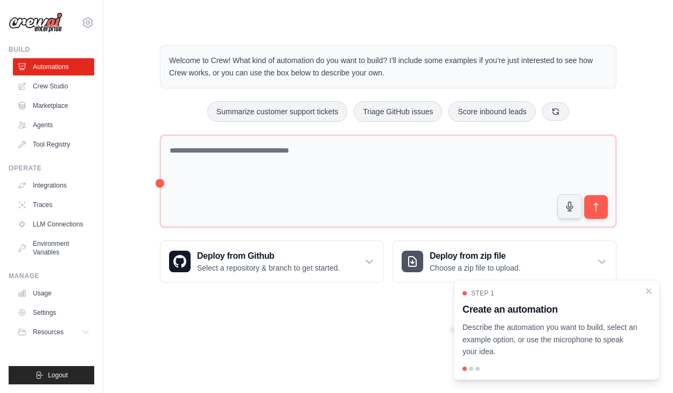
drag, startPoint x: 209, startPoint y: 62, endPoint x: 318, endPoint y: 84, distance: 111.4
click at [318, 84] on div "Welcome to Crew! What kind of automation do you want to build? I'll include som…" at bounding box center [388, 66] width 457 height 43
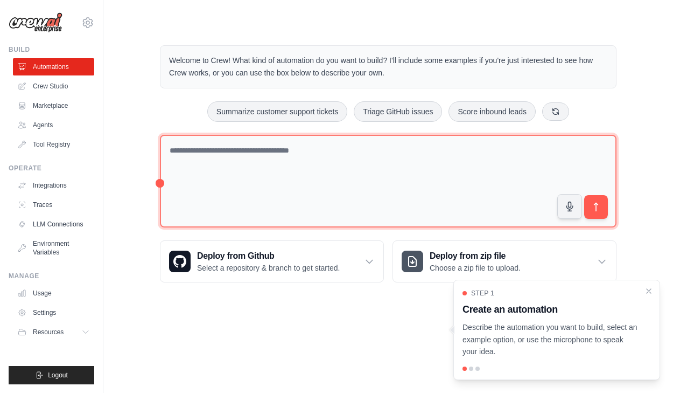
click at [274, 205] on textarea at bounding box center [388, 181] width 457 height 93
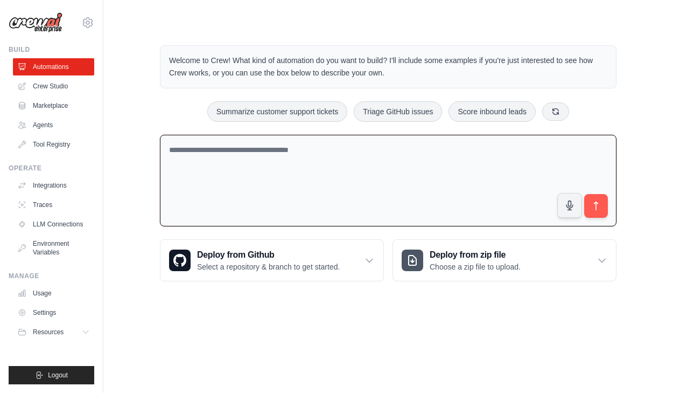
click at [274, 205] on textarea at bounding box center [388, 181] width 457 height 92
click at [261, 181] on textarea at bounding box center [388, 181] width 457 height 92
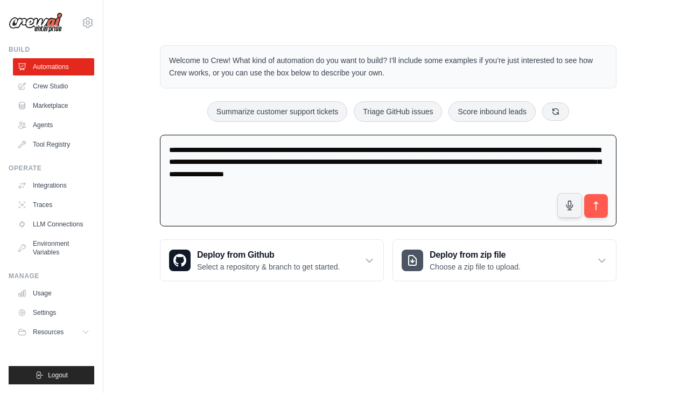
type textarea "**********"
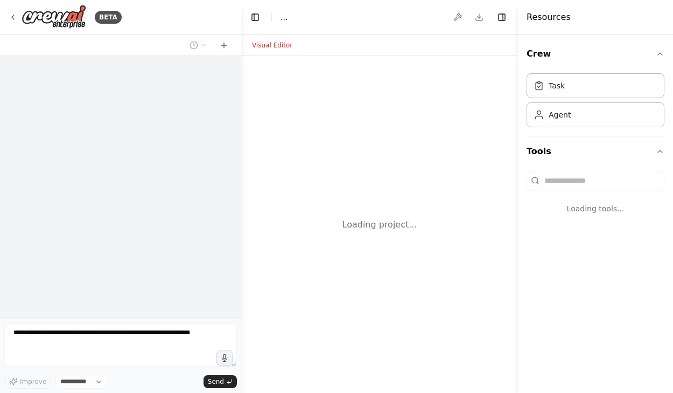
select select "****"
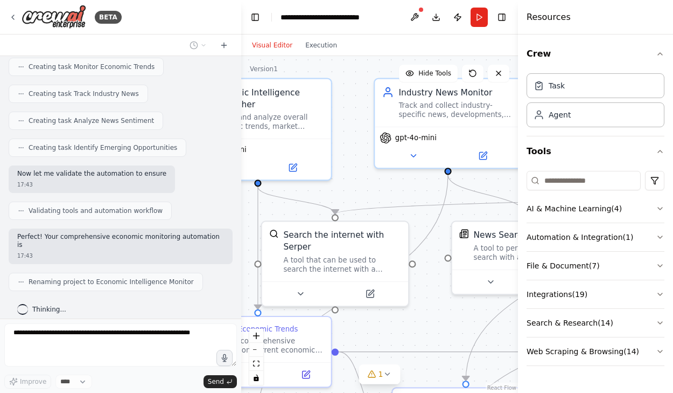
scroll to position [556, 0]
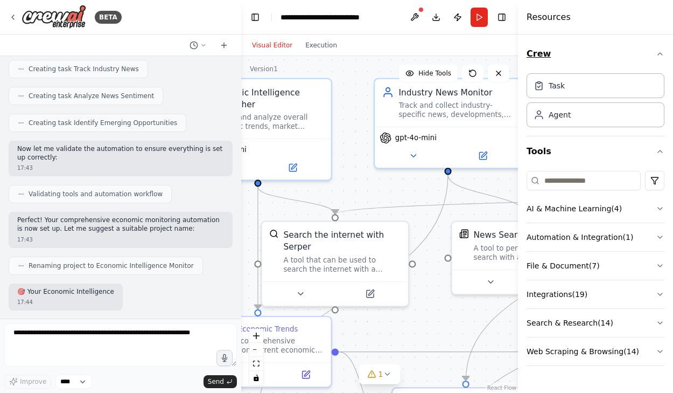
click at [660, 55] on icon "button" at bounding box center [660, 54] width 9 height 9
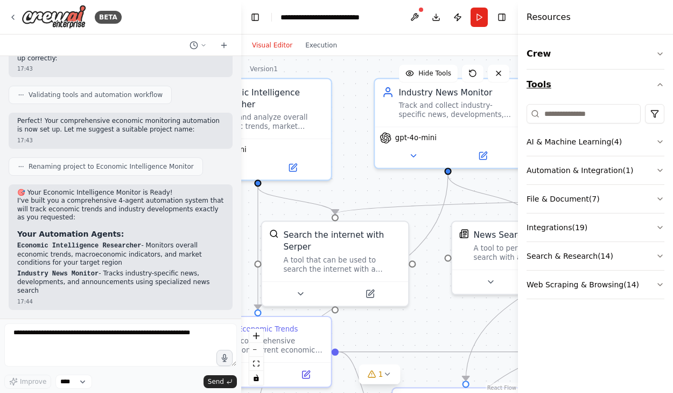
click at [664, 86] on icon "button" at bounding box center [660, 84] width 9 height 9
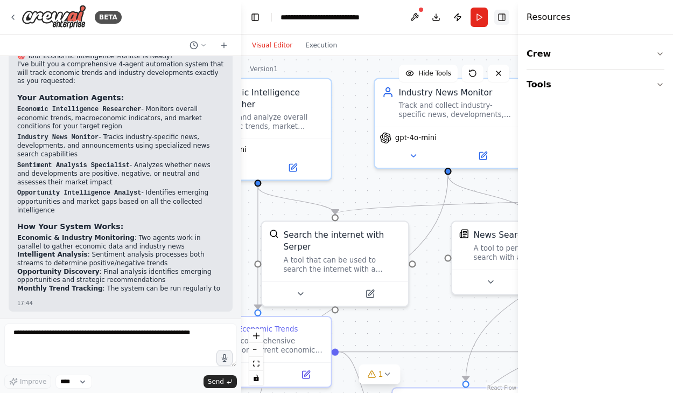
click at [503, 17] on button "Toggle Right Sidebar" at bounding box center [501, 17] width 15 height 15
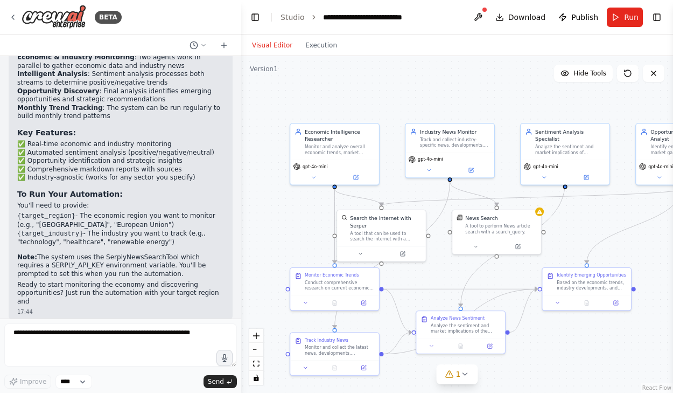
scroll to position [988, 0]
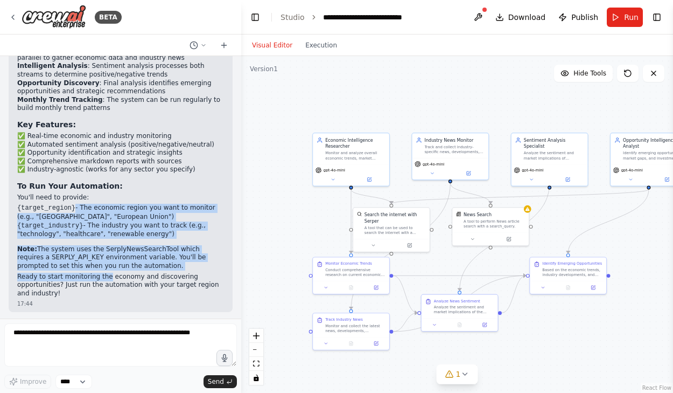
drag, startPoint x: 76, startPoint y: 205, endPoint x: 106, endPoint y: 275, distance: 76.7
click at [106, 275] on div "🎯 Your Economic Intelligence Monitor is Ready! I've built you a comprehensive 4…" at bounding box center [120, 81] width 207 height 434
click at [106, 275] on p "Ready to start monitoring the economy and discovering opportunities? Just run t…" at bounding box center [120, 284] width 207 height 25
drag, startPoint x: 106, startPoint y: 275, endPoint x: 76, endPoint y: 194, distance: 86.5
click at [76, 193] on div "🎯 Your Economic Intelligence Monitor is Ready! I've built you a comprehensive 4…" at bounding box center [120, 81] width 207 height 434
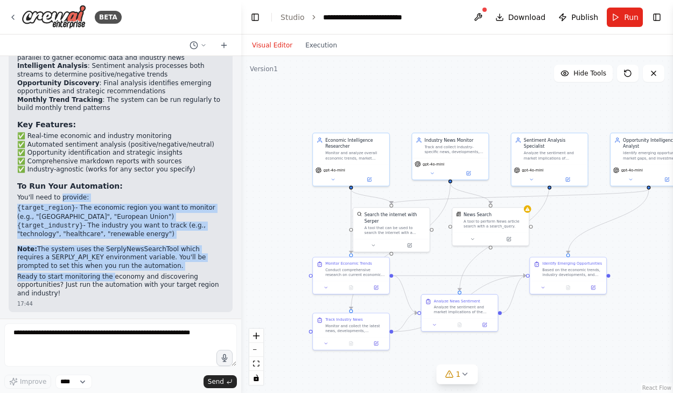
click at [73, 208] on code "{target_region}" at bounding box center [46, 208] width 58 height 8
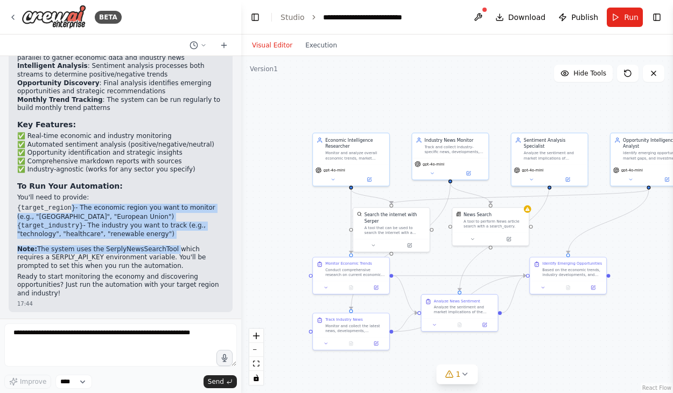
drag, startPoint x: 73, startPoint y: 208, endPoint x: 124, endPoint y: 247, distance: 63.9
click at [124, 247] on div "🎯 Your Economic Intelligence Monitor is Ready! I've built you a comprehensive 4…" at bounding box center [120, 81] width 207 height 434
click at [124, 247] on p "Note: The system uses the SerplyNewsSearchTool which requires a SERPLY_API_KEY …" at bounding box center [120, 257] width 207 height 25
drag, startPoint x: 124, startPoint y: 247, endPoint x: 100, endPoint y: 193, distance: 58.3
click at [100, 193] on div "🎯 Your Economic Intelligence Monitor is Ready! I've built you a comprehensive 4…" at bounding box center [120, 81] width 207 height 434
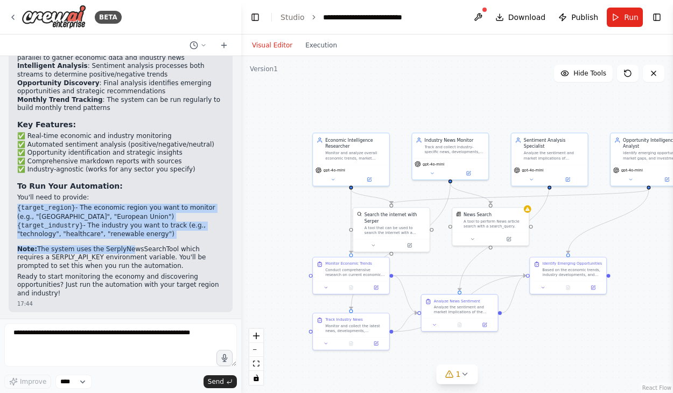
click at [100, 193] on p "You'll need to provide:" at bounding box center [120, 197] width 207 height 9
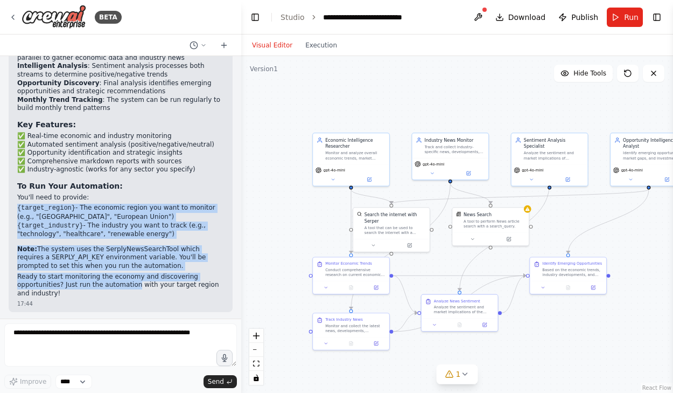
drag, startPoint x: 100, startPoint y: 193, endPoint x: 106, endPoint y: 284, distance: 90.6
click at [106, 284] on div "🎯 Your Economic Intelligence Monitor is Ready! I've built you a comprehensive 4…" at bounding box center [120, 81] width 207 height 434
click at [106, 284] on p "Ready to start monitoring the economy and discovering opportunities? Just run t…" at bounding box center [120, 284] width 207 height 25
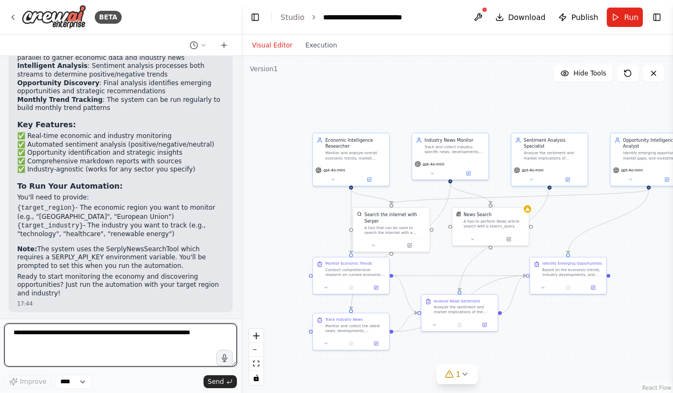
click at [86, 334] on textarea at bounding box center [120, 344] width 233 height 43
type textarea "**********"
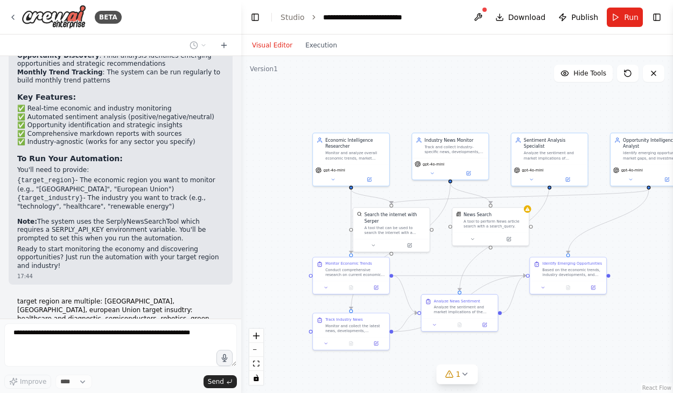
scroll to position [1069, 0]
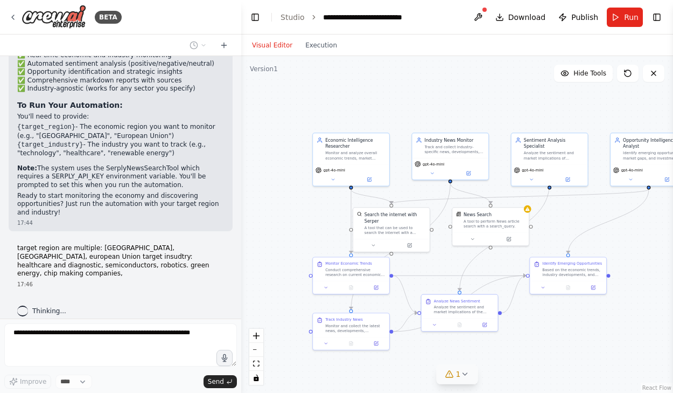
click at [454, 370] on icon at bounding box center [449, 373] width 9 height 9
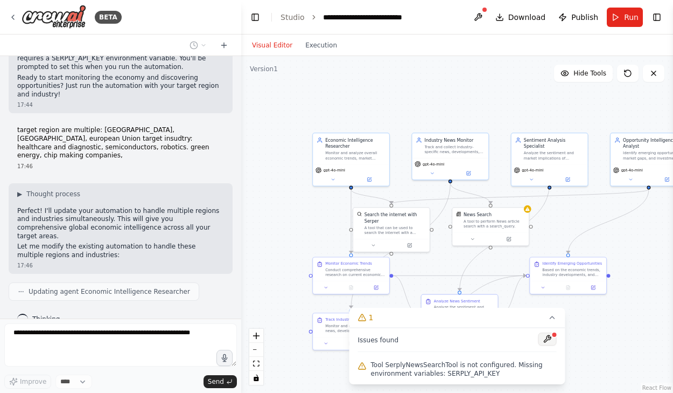
scroll to position [1214, 0]
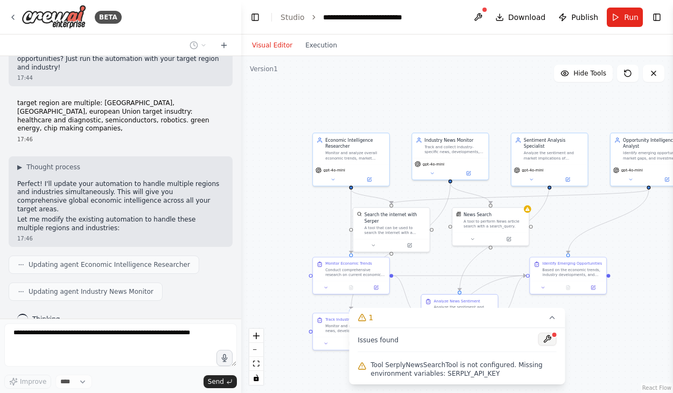
click at [549, 338] on button at bounding box center [547, 338] width 18 height 13
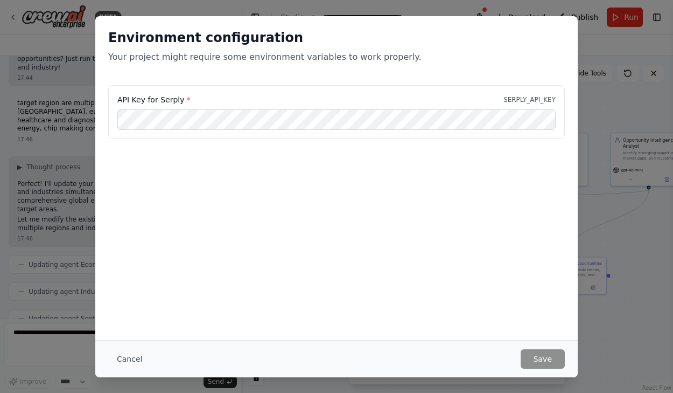
scroll to position [1241, 0]
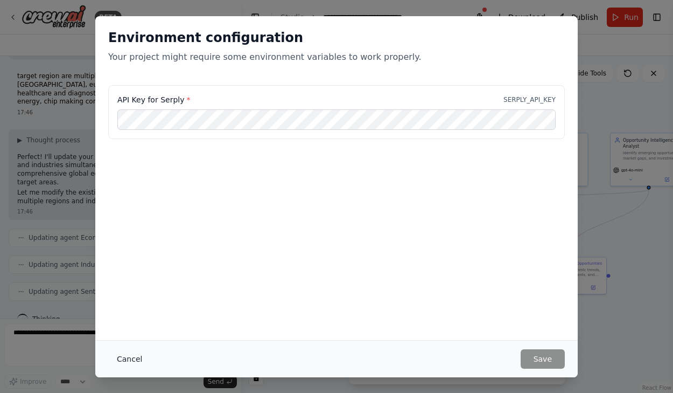
click at [127, 359] on button "Cancel" at bounding box center [129, 358] width 43 height 19
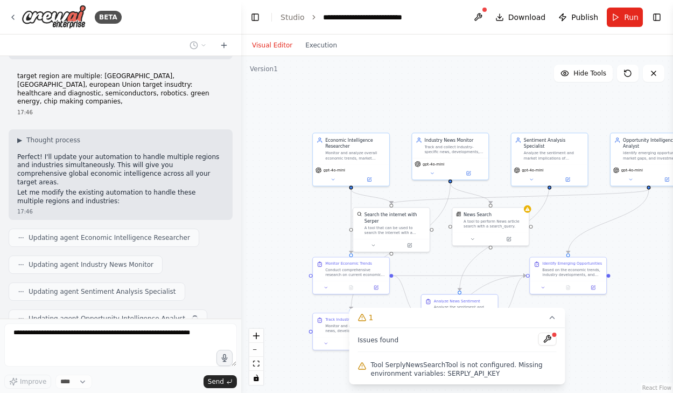
scroll to position [1267, 0]
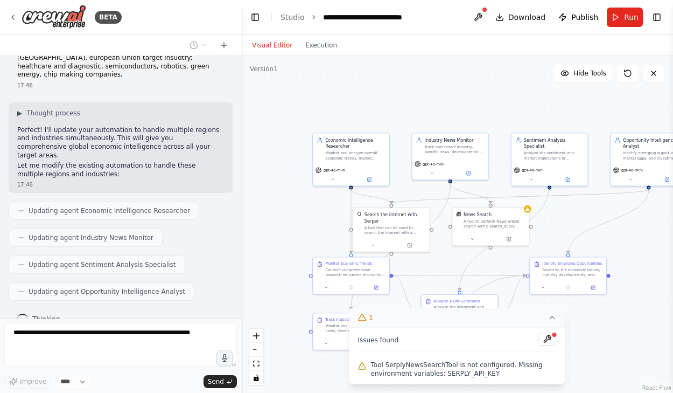
click at [552, 318] on icon at bounding box center [552, 317] width 9 height 9
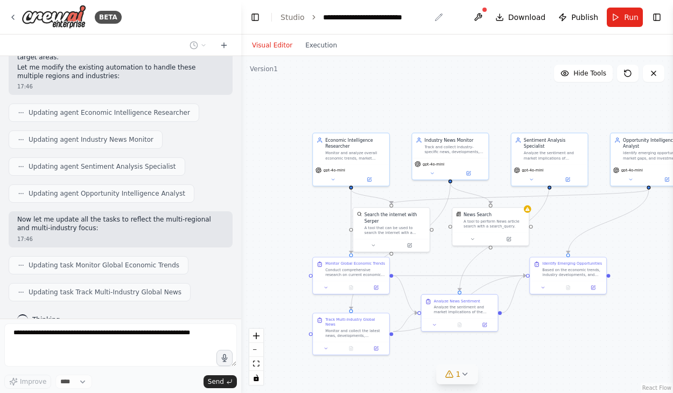
scroll to position [1392, 0]
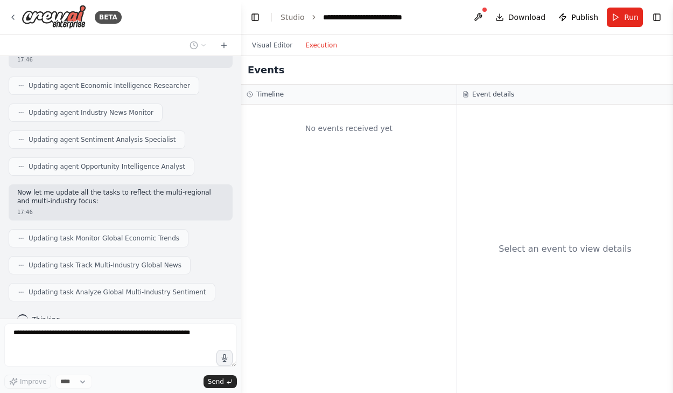
click at [318, 45] on button "Execution" at bounding box center [321, 45] width 45 height 13
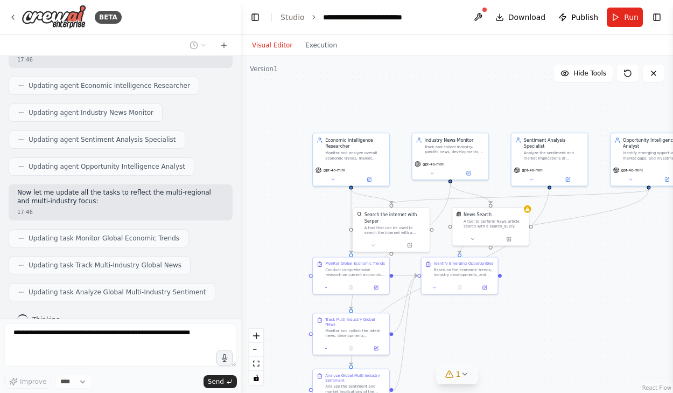
click at [291, 47] on button "Visual Editor" at bounding box center [272, 45] width 53 height 13
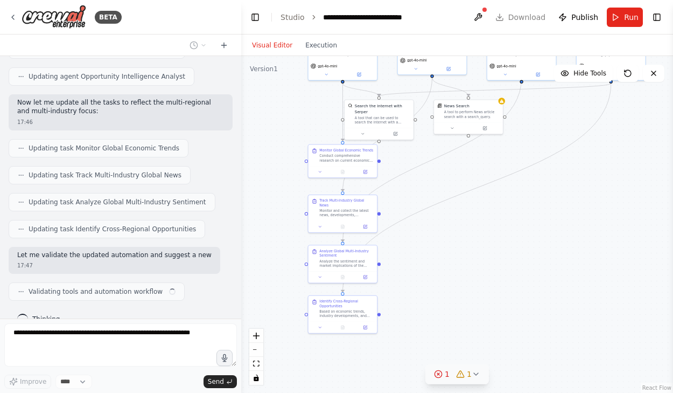
scroll to position [1490, 0]
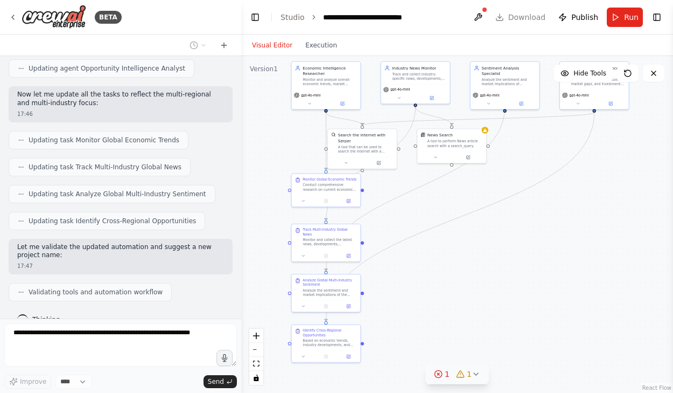
drag, startPoint x: 557, startPoint y: 314, endPoint x: 540, endPoint y: 231, distance: 84.7
click at [541, 231] on div ".deletable-edge-delete-btn { width: 20px; height: 20px; border: 0px solid #ffff…" at bounding box center [457, 224] width 432 height 337
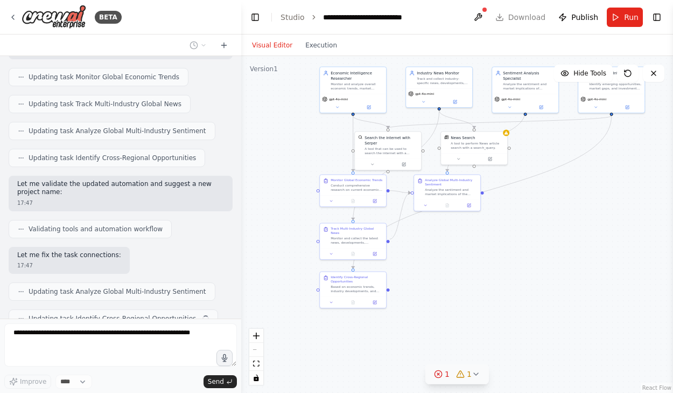
scroll to position [1580, 0]
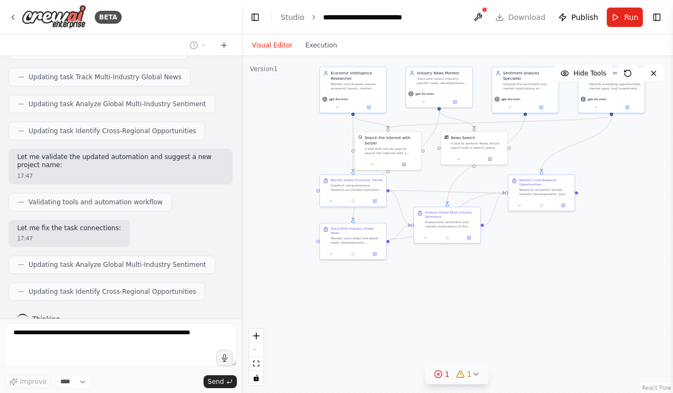
click at [447, 377] on span "1" at bounding box center [447, 373] width 5 height 11
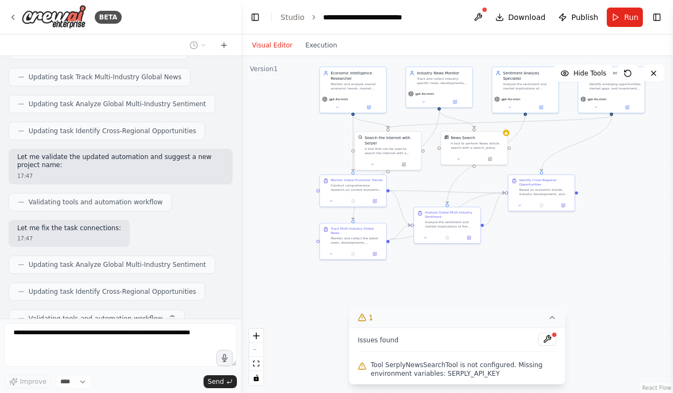
scroll to position [1607, 0]
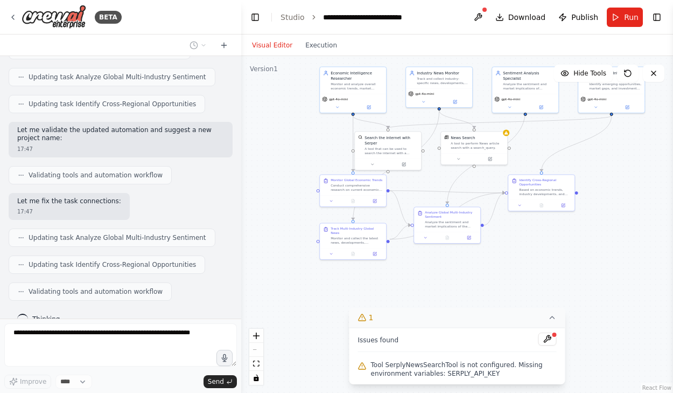
click at [610, 345] on div ".deletable-edge-delete-btn { width: 20px; height: 20px; border: 0px solid #ffff…" at bounding box center [457, 224] width 432 height 337
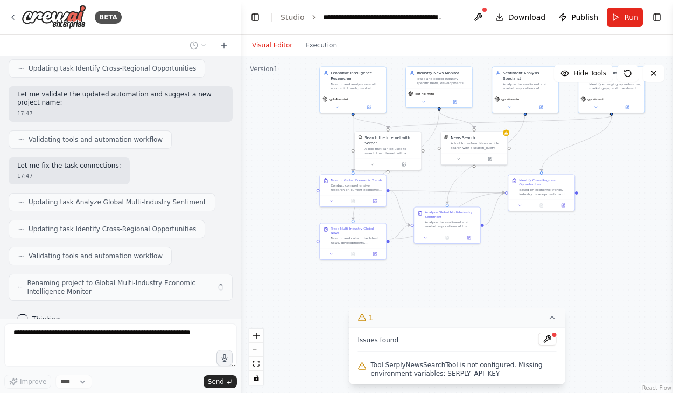
click at [554, 318] on icon at bounding box center [552, 317] width 4 height 2
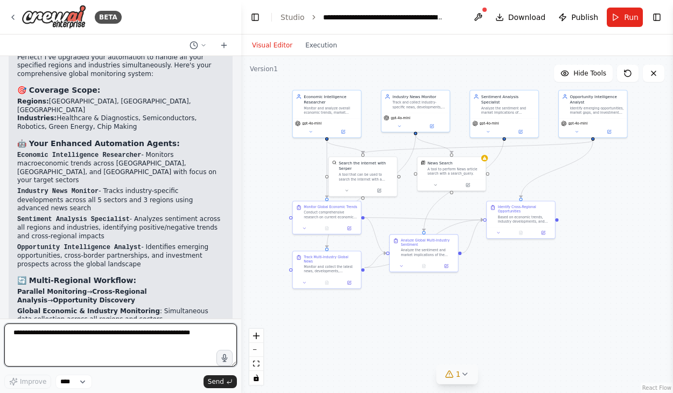
drag, startPoint x: 537, startPoint y: 146, endPoint x: 517, endPoint y: 172, distance: 33.0
click at [517, 172] on div ".deletable-edge-delete-btn { width: 20px; height: 20px; border: 0px solid #ffff…" at bounding box center [457, 224] width 432 height 337
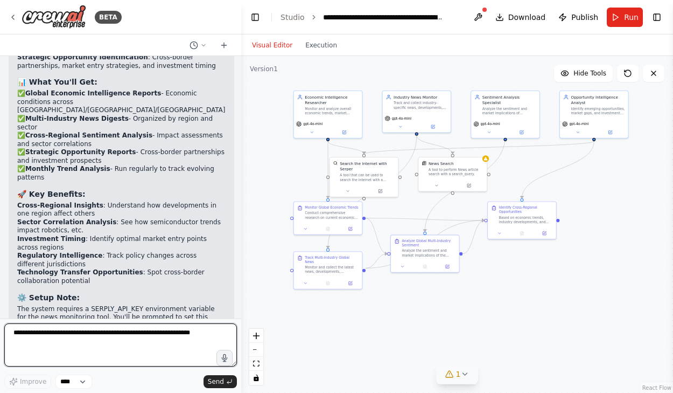
scroll to position [2215, 0]
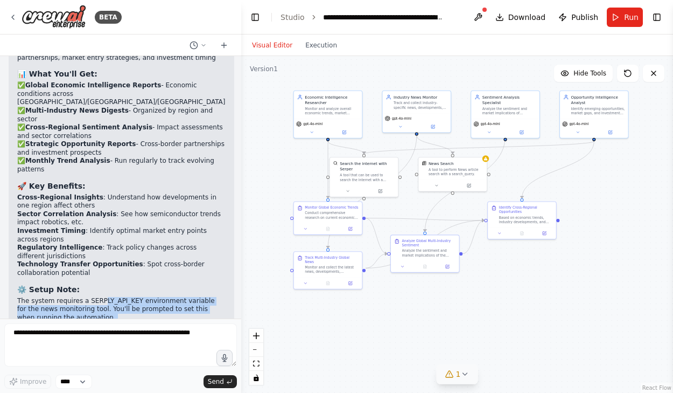
drag, startPoint x: 102, startPoint y: 238, endPoint x: 107, endPoint y: 289, distance: 50.8
click at [107, 289] on div "🌍 Your Global Multi-Industry Economic Intelligence Monitor is Ready! Perfect! I…" at bounding box center [121, 49] width 208 height 616
click at [107, 324] on p "Your system is now configured to provide comprehensive intelligence across all …" at bounding box center [121, 340] width 208 height 33
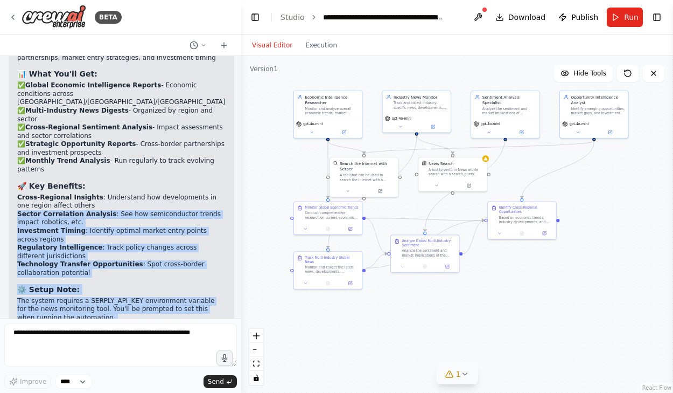
drag, startPoint x: 107, startPoint y: 289, endPoint x: 136, endPoint y: 135, distance: 156.7
click at [136, 135] on div "🌍 Your Global Multi-Industry Economic Intelligence Monitor is Ready! Perfect! I…" at bounding box center [121, 49] width 208 height 616
click at [136, 193] on li "Cross-Regional Insights : Understand how developments in one region affect othe…" at bounding box center [121, 201] width 208 height 17
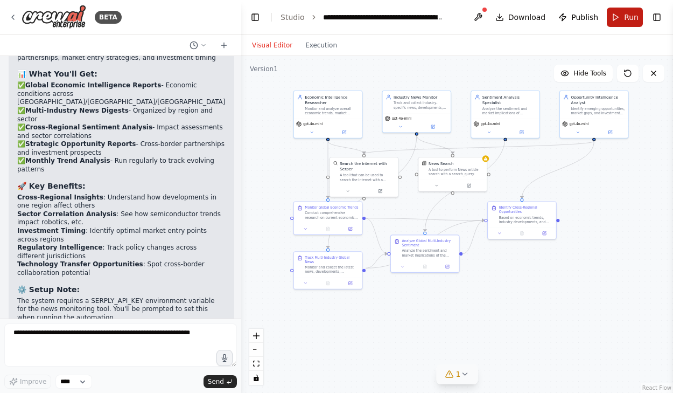
click at [618, 16] on button "Run" at bounding box center [625, 17] width 36 height 19
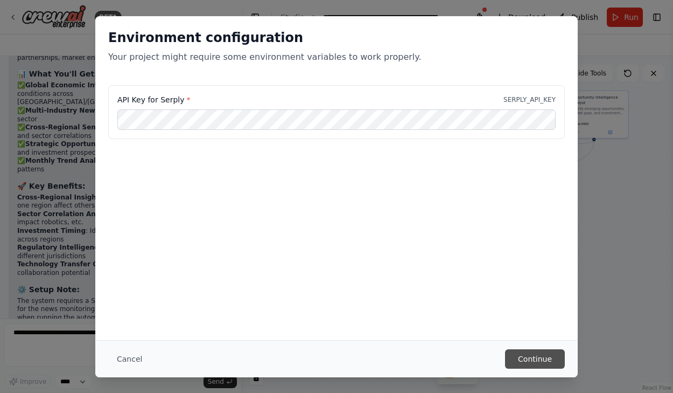
click at [539, 355] on button "Continue" at bounding box center [535, 358] width 60 height 19
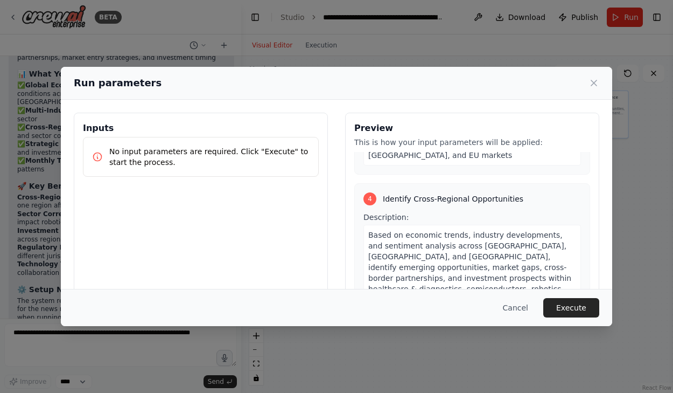
scroll to position [92, 0]
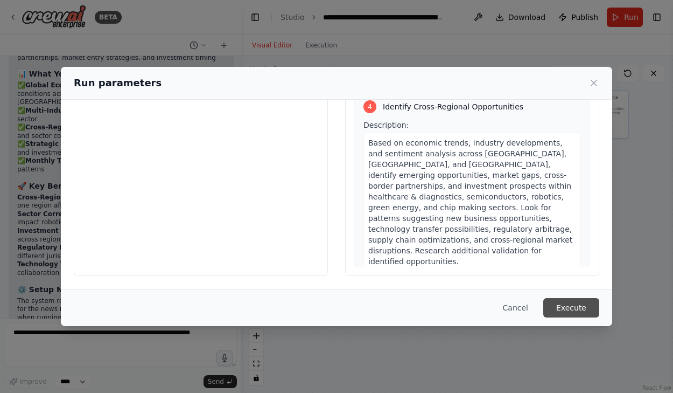
click at [569, 305] on button "Execute" at bounding box center [571, 307] width 56 height 19
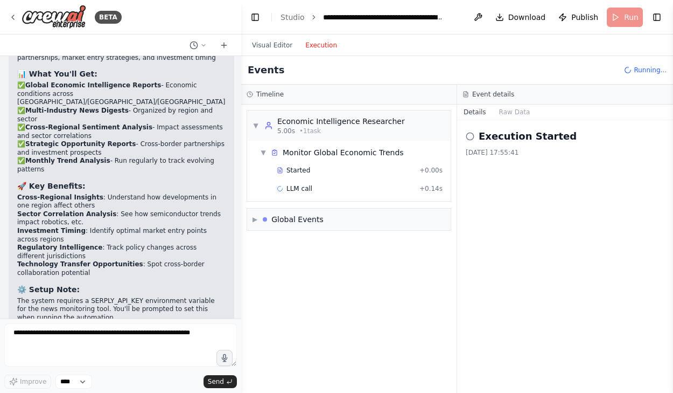
click at [299, 47] on button "Execution" at bounding box center [321, 45] width 45 height 13
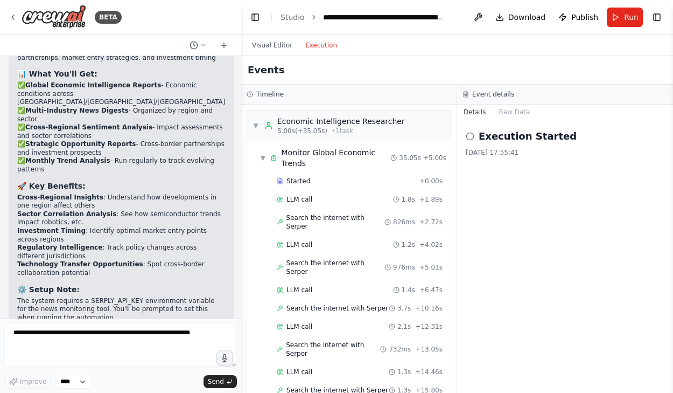
scroll to position [553, 0]
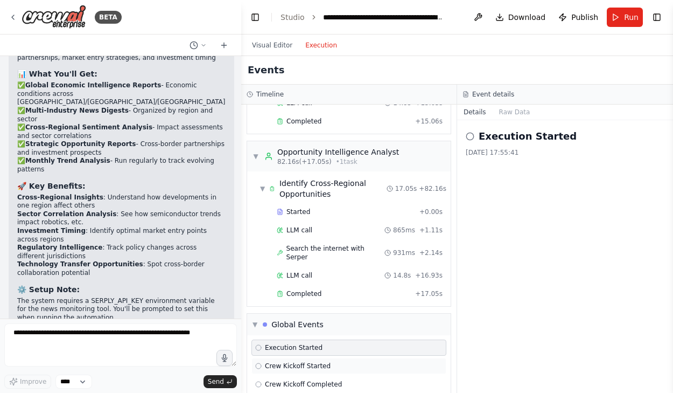
click at [318, 361] on span "Crew Kickoff Started" at bounding box center [298, 365] width 66 height 9
click at [319, 340] on div "Execution Started Crew Kickoff Started Crew Kickoff Completed Execution Complet…" at bounding box center [349, 375] width 204 height 80
click at [319, 376] on div "Crew Kickoff Completed" at bounding box center [348, 384] width 195 height 16
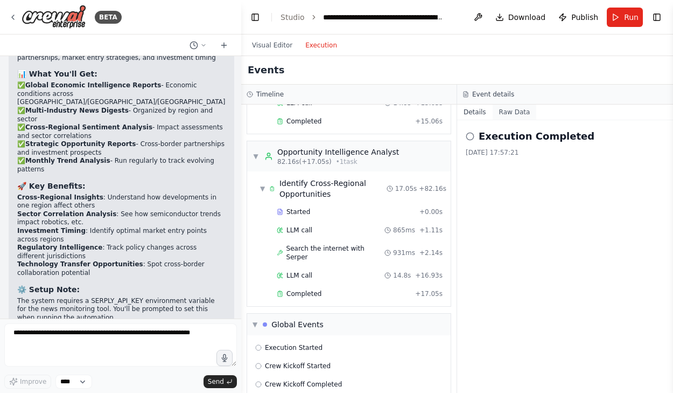
click at [507, 109] on button "Raw Data" at bounding box center [515, 111] width 44 height 15
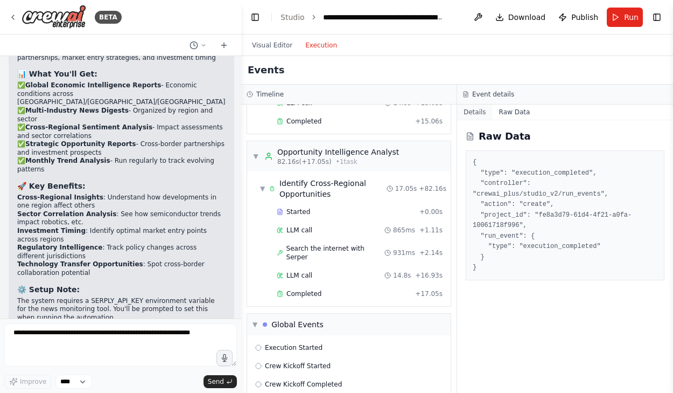
click at [479, 113] on button "Details" at bounding box center [475, 111] width 36 height 15
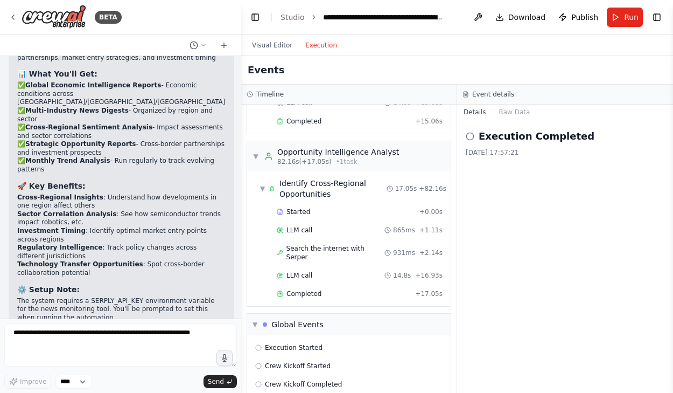
click at [531, 104] on div "Event details" at bounding box center [565, 95] width 216 height 20
click at [526, 108] on button "Raw Data" at bounding box center [515, 111] width 44 height 15
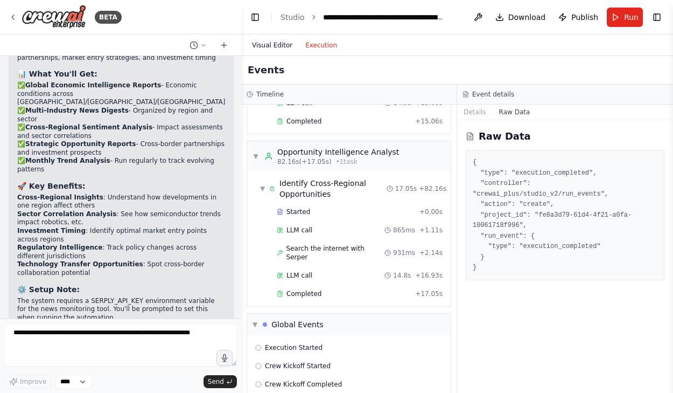
click at [261, 39] on button "Visual Editor" at bounding box center [272, 45] width 53 height 13
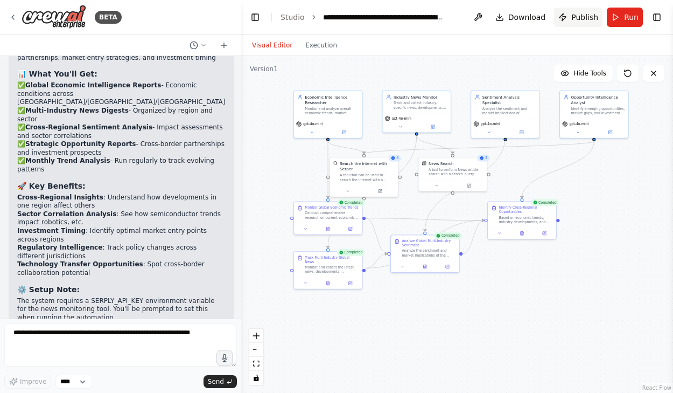
click at [583, 13] on span "Publish" at bounding box center [584, 17] width 27 height 11
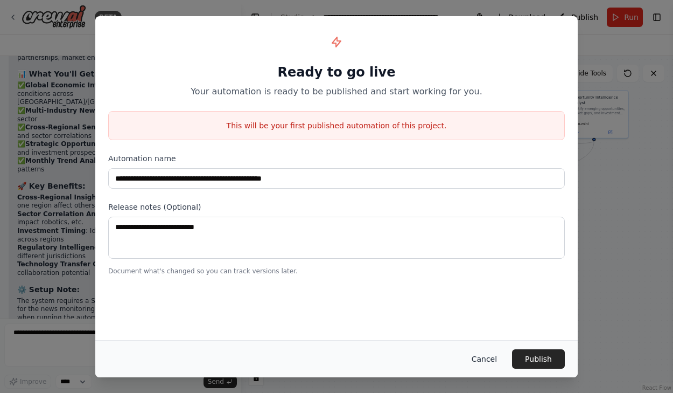
click at [488, 355] on button "Cancel" at bounding box center [484, 358] width 43 height 19
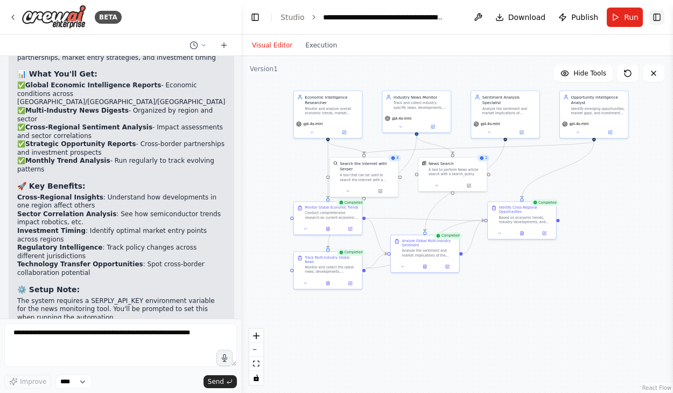
click at [657, 15] on button "Toggle Right Sidebar" at bounding box center [656, 17] width 15 height 15
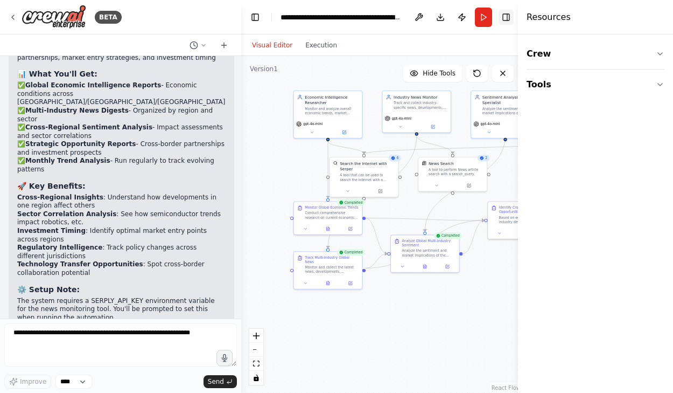
click at [507, 15] on button "Toggle Right Sidebar" at bounding box center [506, 17] width 15 height 15
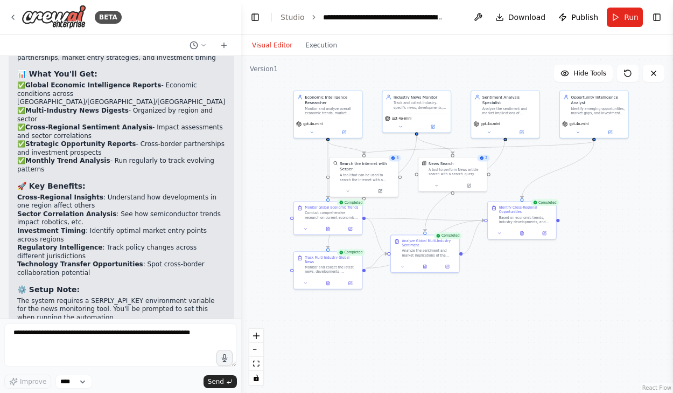
click at [319, 52] on div "Visual Editor Execution" at bounding box center [295, 45] width 98 height 22
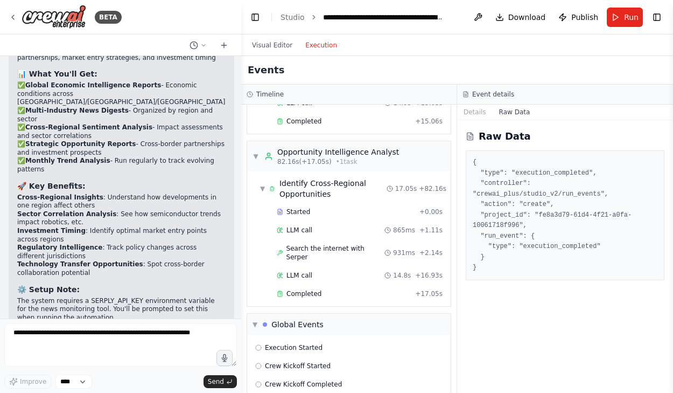
click at [319, 49] on button "Execution" at bounding box center [321, 45] width 45 height 13
click at [523, 116] on button "Raw Data" at bounding box center [515, 111] width 44 height 15
click at [482, 113] on button "Details" at bounding box center [475, 111] width 36 height 15
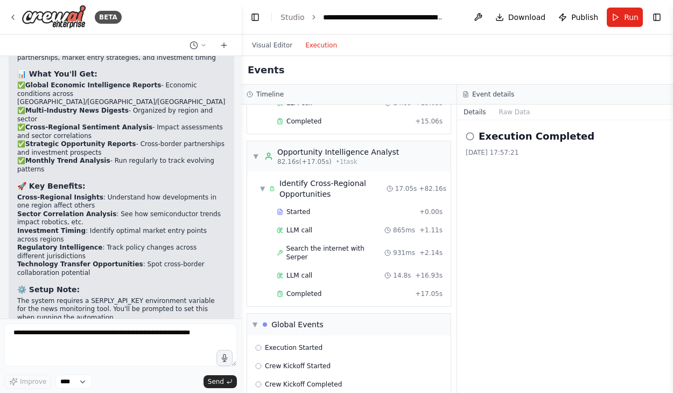
click at [482, 138] on h2 "Execution Completed" at bounding box center [537, 136] width 116 height 15
click at [472, 133] on circle at bounding box center [469, 135] width 7 height 7
click at [301, 376] on div "Crew Kickoff Completed" at bounding box center [348, 384] width 195 height 16
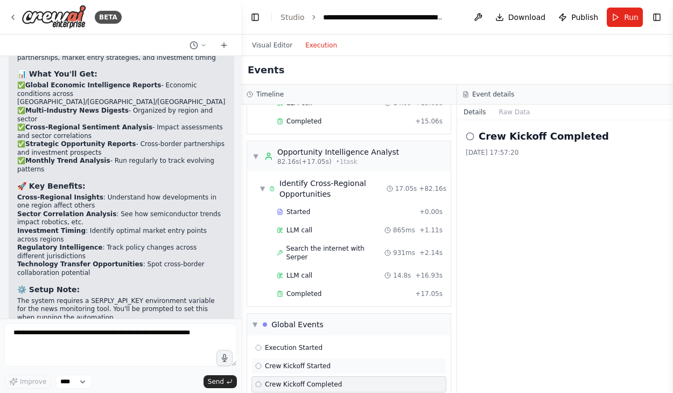
click at [300, 361] on span "Crew Kickoff Started" at bounding box center [298, 365] width 66 height 9
click at [300, 339] on div "Execution Started" at bounding box center [348, 347] width 195 height 16
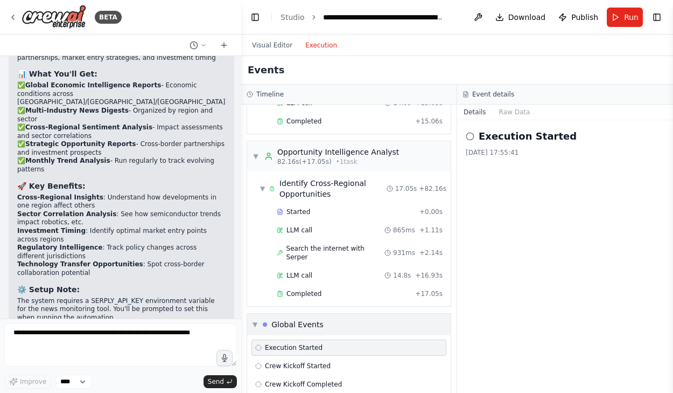
click at [285, 319] on div "Global Events" at bounding box center [297, 324] width 52 height 11
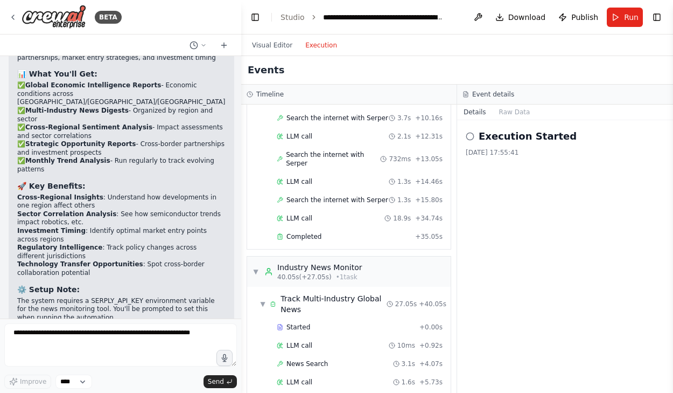
scroll to position [0, 0]
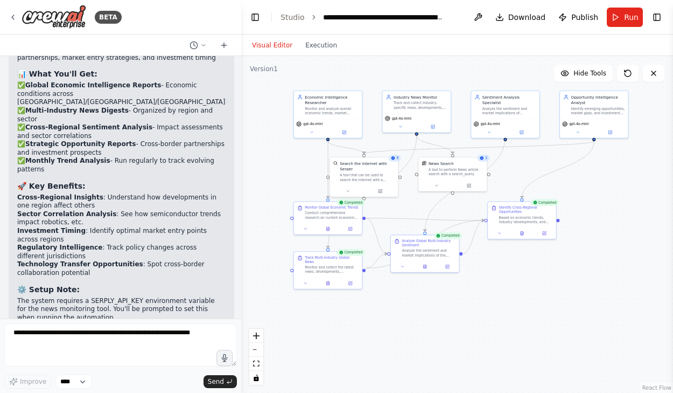
click at [270, 41] on button "Visual Editor" at bounding box center [272, 45] width 53 height 13
click at [326, 279] on icon at bounding box center [328, 281] width 4 height 4
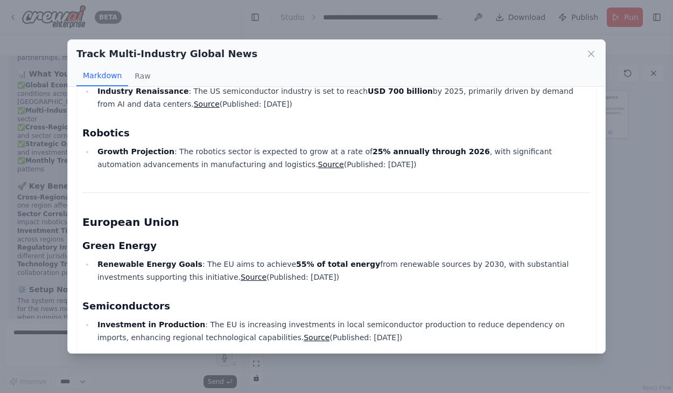
scroll to position [391, 0]
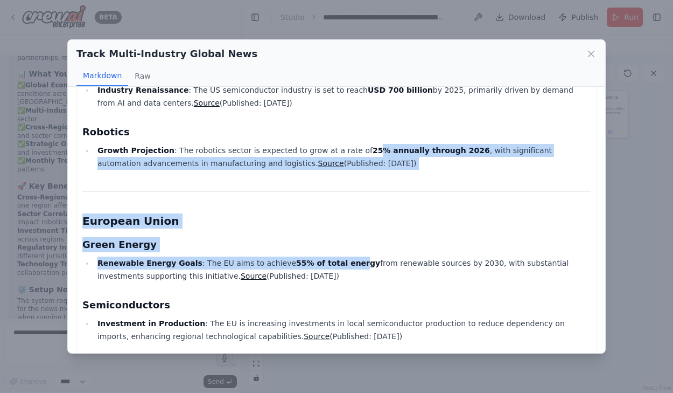
drag, startPoint x: 359, startPoint y: 151, endPoint x: 335, endPoint y: 266, distance: 117.0
click at [335, 266] on div "Global Multi-Industry News Digest - August 2025 India Healthcare & Diagnostics …" at bounding box center [336, 109] width 508 height 799
click at [335, 266] on strong "55% of total energy" at bounding box center [338, 262] width 84 height 9
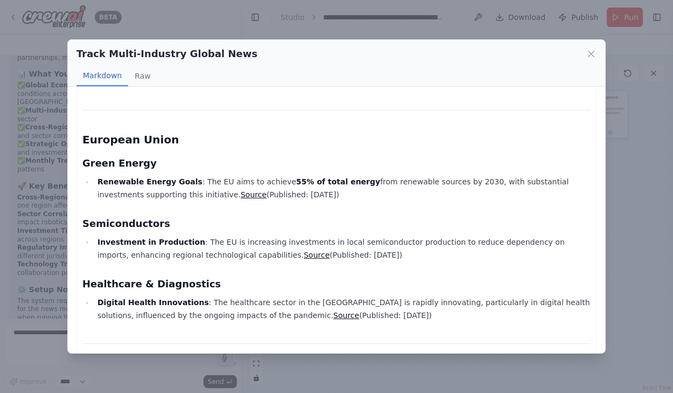
scroll to position [479, 0]
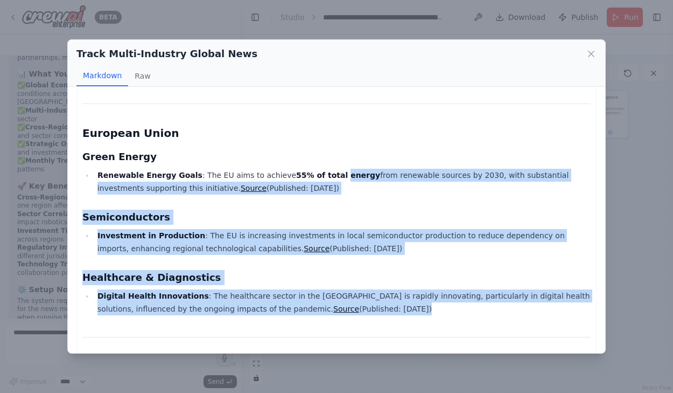
drag, startPoint x: 320, startPoint y: 169, endPoint x: 324, endPoint y: 327, distance: 157.8
click at [324, 327] on div "Global Multi-Industry News Digest - August 2025 India Healthcare & Diagnostics …" at bounding box center [336, 22] width 508 height 799
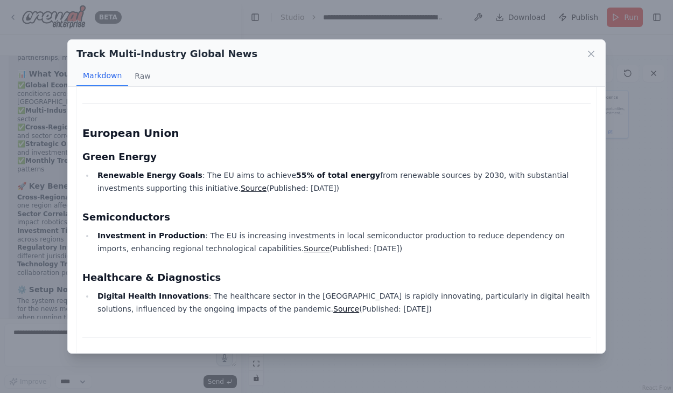
click at [324, 327] on div "Global Multi-Industry News Digest - August 2025 India Healthcare & Diagnostics …" at bounding box center [336, 22] width 508 height 799
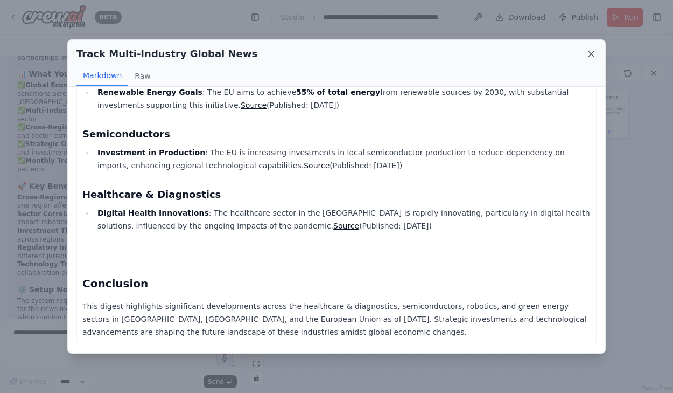
click at [594, 51] on icon at bounding box center [591, 53] width 11 height 11
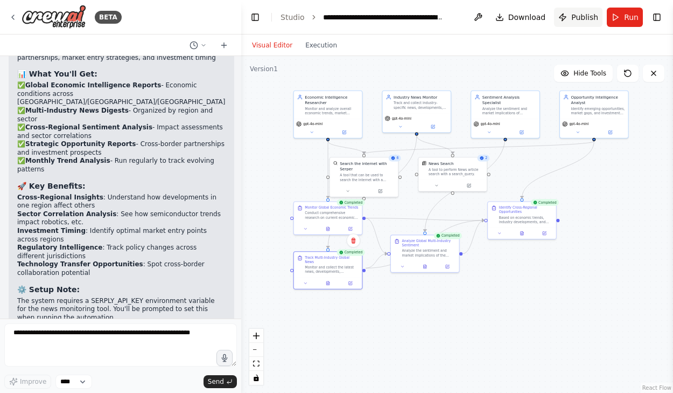
click at [580, 16] on span "Publish" at bounding box center [584, 17] width 27 height 11
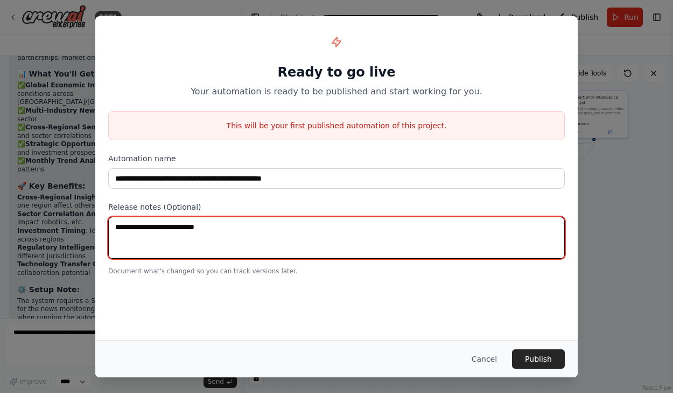
click at [208, 225] on textarea at bounding box center [336, 237] width 457 height 42
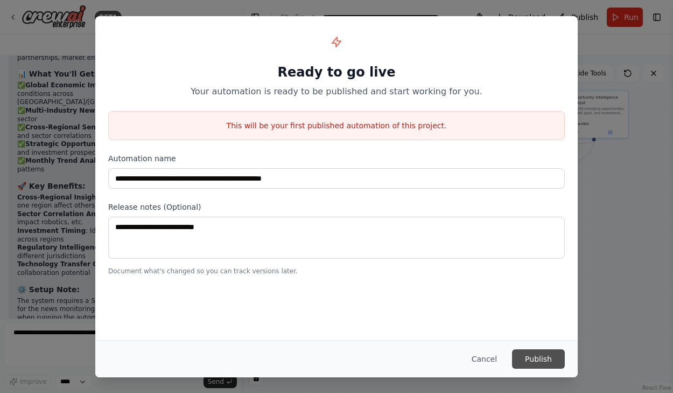
click at [554, 357] on button "Publish" at bounding box center [538, 358] width 53 height 19
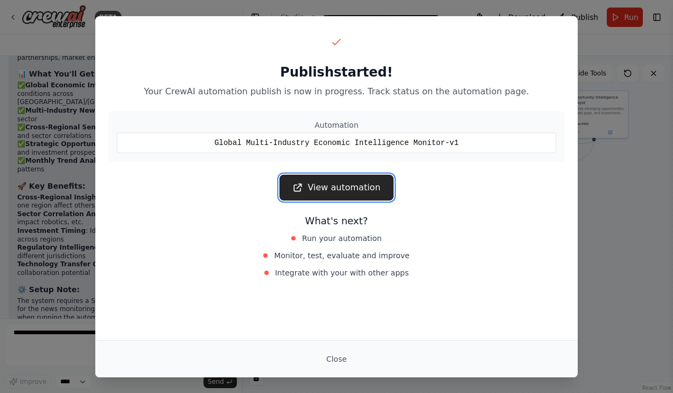
click at [365, 185] on link "View automation" at bounding box center [336, 187] width 114 height 26
click at [471, 148] on div "Global Multi-Industry Economic Intelligence Monitor-v1" at bounding box center [336, 142] width 439 height 20
click at [471, 145] on div "Global Multi-Industry Economic Intelligence Monitor-v1" at bounding box center [336, 142] width 439 height 20
drag, startPoint x: 186, startPoint y: 101, endPoint x: 421, endPoint y: 117, distance: 235.4
click at [421, 117] on div "Publish started! Your CrewAI automation publish is now in progress. Track statu…" at bounding box center [336, 156] width 482 height 281
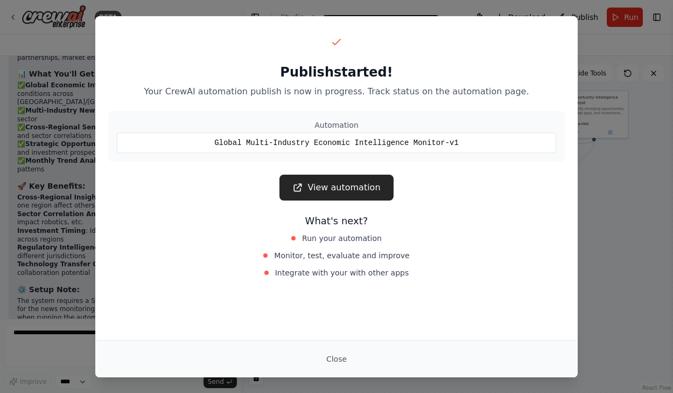
click at [421, 117] on div "Automation Global Multi-Industry Economic Intelligence Monitor-v1" at bounding box center [336, 136] width 457 height 51
click at [330, 358] on button "Close" at bounding box center [337, 358] width 38 height 19
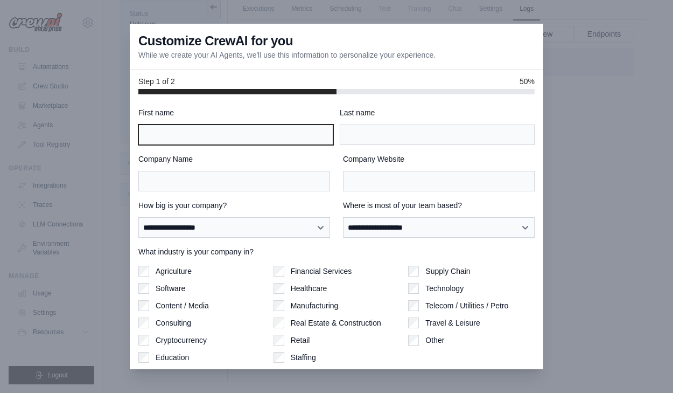
click at [214, 142] on input "First name" at bounding box center [235, 134] width 195 height 20
type input "******"
type input "*********"
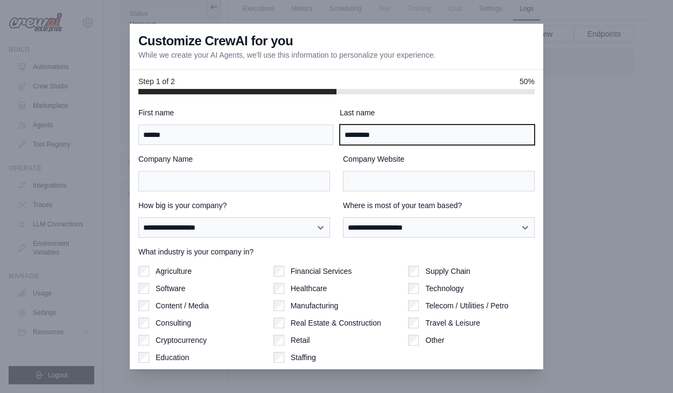
type input "**"
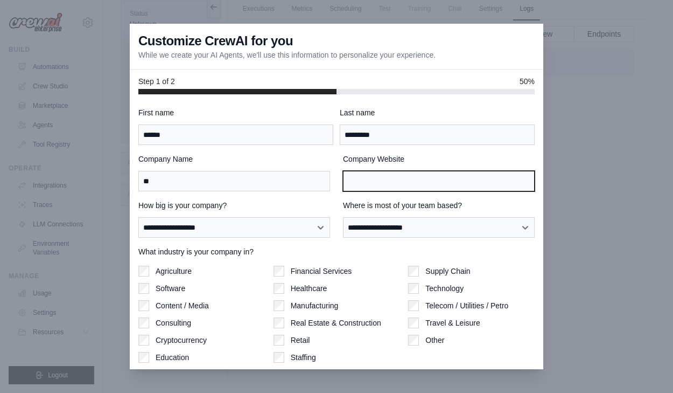
type input "**"
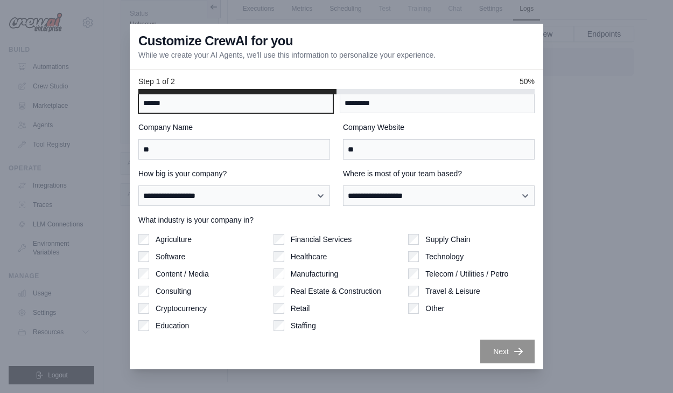
scroll to position [34, 0]
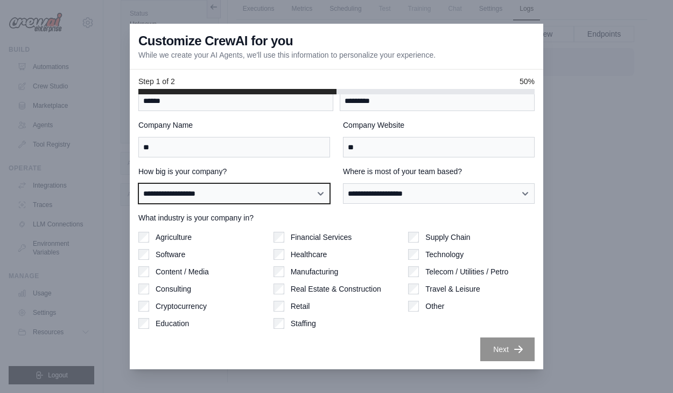
click at [290, 190] on select "**********" at bounding box center [234, 193] width 192 height 20
click at [293, 190] on select "**********" at bounding box center [234, 193] width 192 height 20
select select "**********"
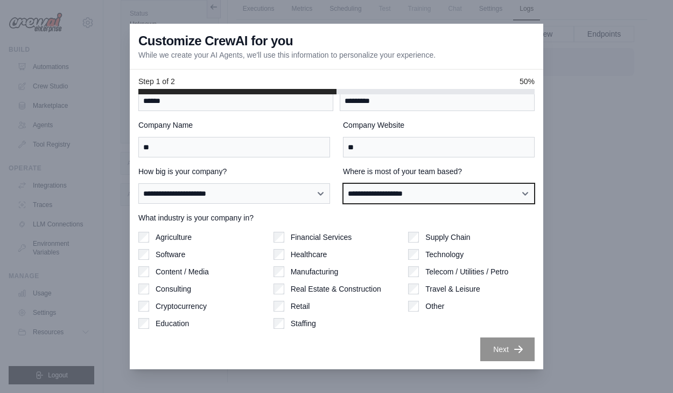
click at [421, 188] on select "**********" at bounding box center [439, 193] width 192 height 20
select select "**********"
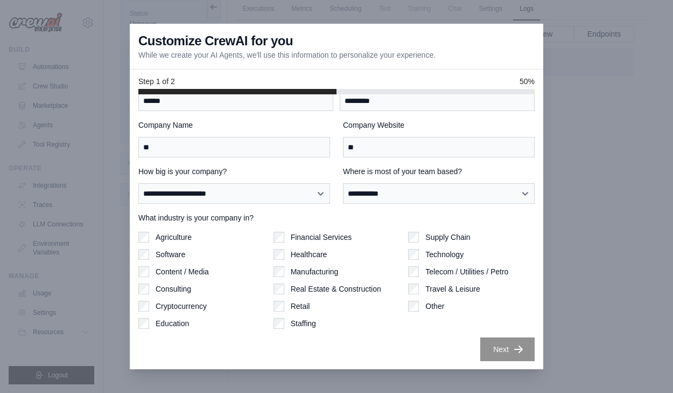
click at [327, 235] on label "Financial Services" at bounding box center [321, 237] width 61 height 11
click at [496, 352] on button "Next" at bounding box center [507, 349] width 54 height 24
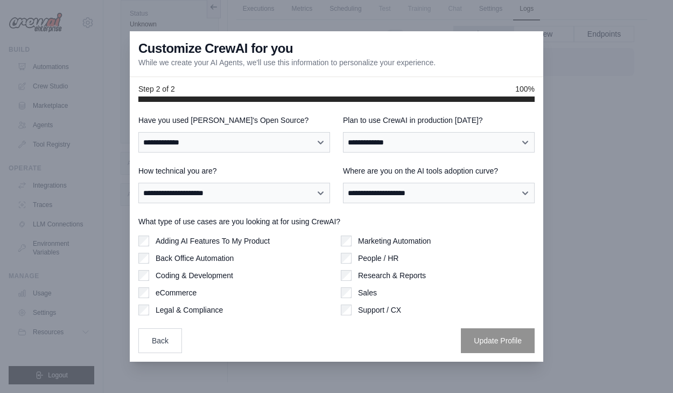
scroll to position [0, 0]
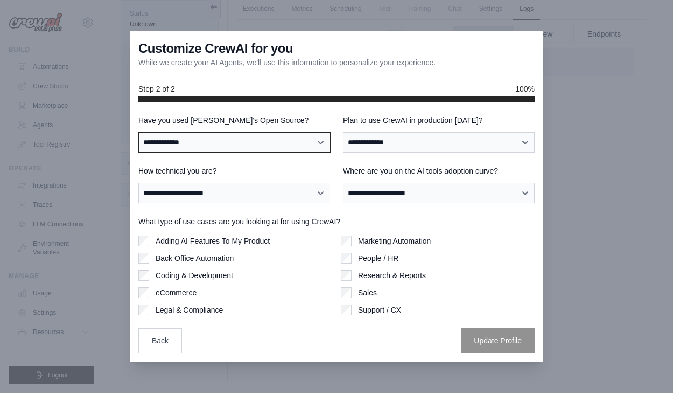
click at [232, 134] on select "**********" at bounding box center [234, 142] width 192 height 20
select select "**"
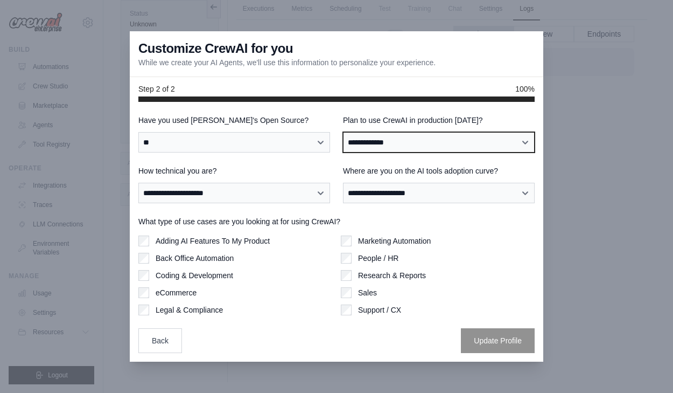
click at [397, 149] on select "**********" at bounding box center [439, 142] width 192 height 20
select select "****"
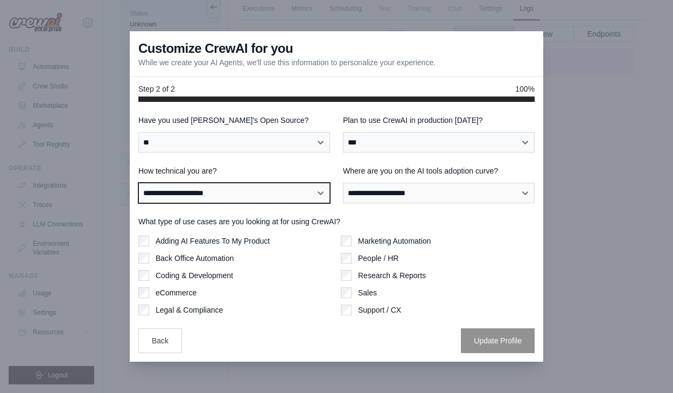
click at [279, 187] on select "**********" at bounding box center [234, 193] width 192 height 20
select select "**********"
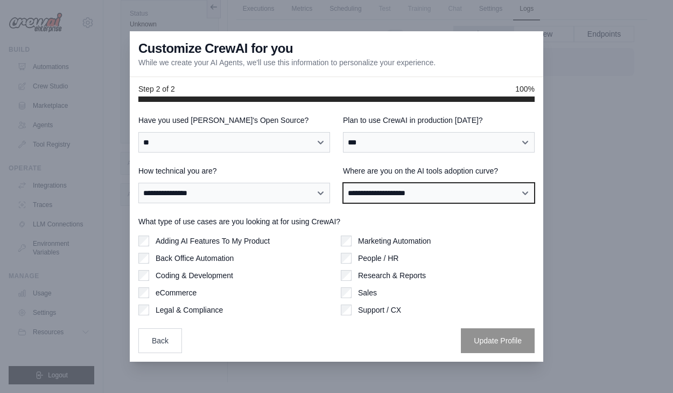
click at [397, 187] on select "**********" at bounding box center [439, 193] width 192 height 20
select select "**********"
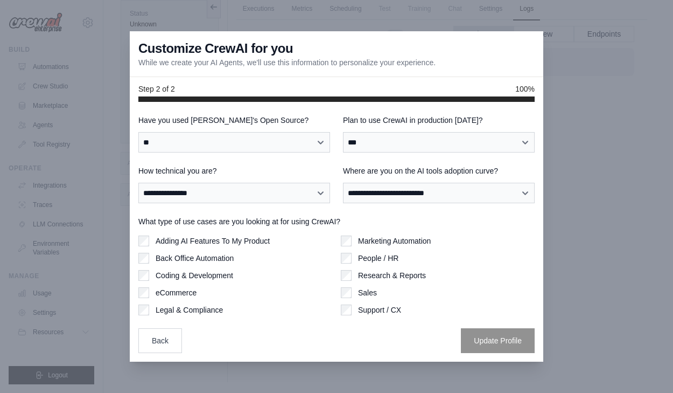
click at [156, 241] on label "Adding AI Features To My Product" at bounding box center [213, 240] width 114 height 11
click at [156, 259] on label "Back Office Automation" at bounding box center [195, 258] width 78 height 11
click at [415, 272] on label "Research & Reports" at bounding box center [392, 275] width 68 height 11
click at [498, 343] on button "Update Profile" at bounding box center [498, 339] width 74 height 25
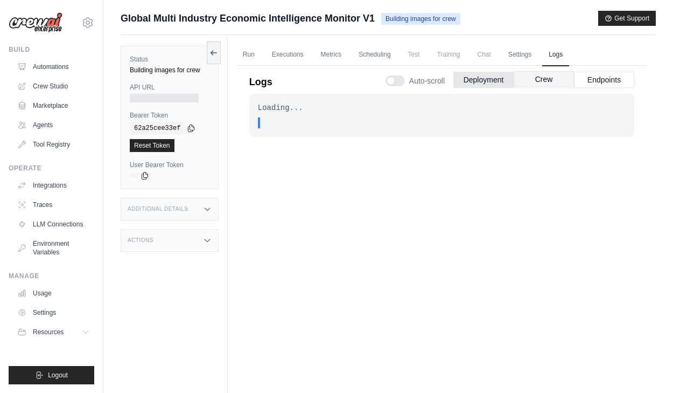
click at [545, 79] on button "Crew" at bounding box center [544, 79] width 60 height 16
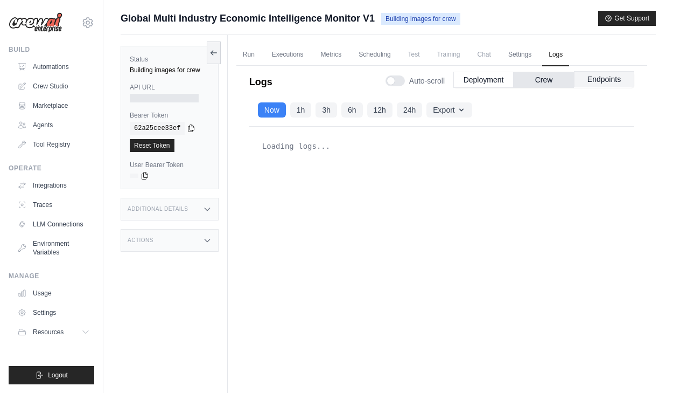
click at [610, 74] on button "Endpoints" at bounding box center [604, 79] width 60 height 16
click at [484, 77] on button "Deployment" at bounding box center [483, 79] width 60 height 16
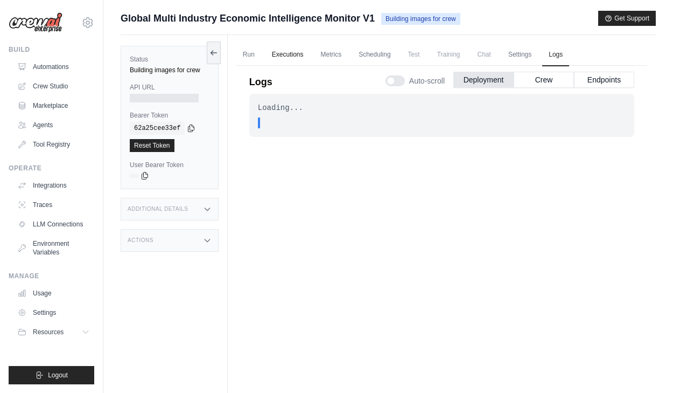
click at [307, 53] on link "Executions" at bounding box center [287, 55] width 45 height 23
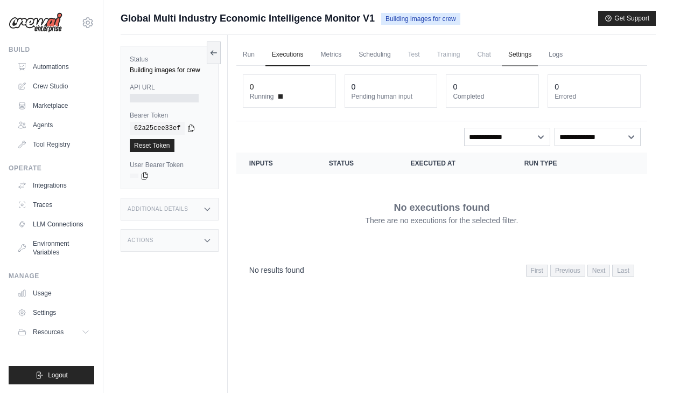
click at [514, 49] on link "Settings" at bounding box center [520, 55] width 36 height 23
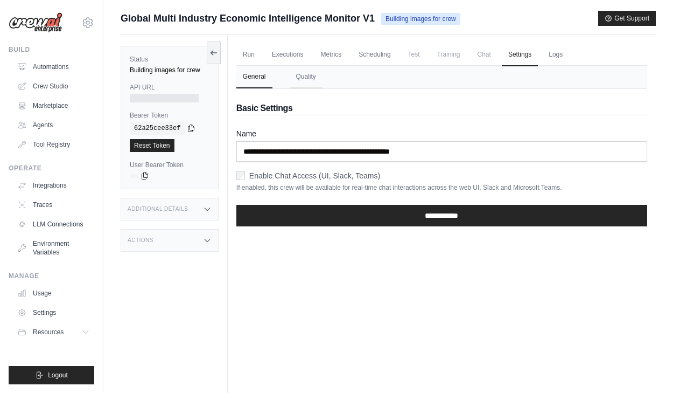
click at [479, 52] on span "Chat" at bounding box center [484, 55] width 26 height 22
click at [412, 54] on span "Test" at bounding box center [414, 55] width 25 height 22
click at [379, 55] on link "Scheduling" at bounding box center [374, 55] width 45 height 23
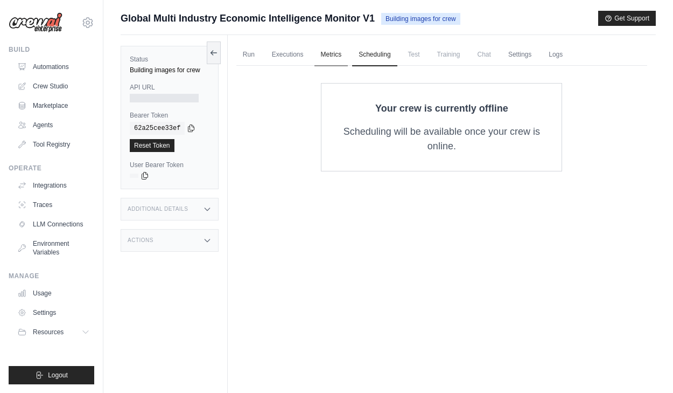
click at [330, 57] on link "Metrics" at bounding box center [331, 55] width 34 height 23
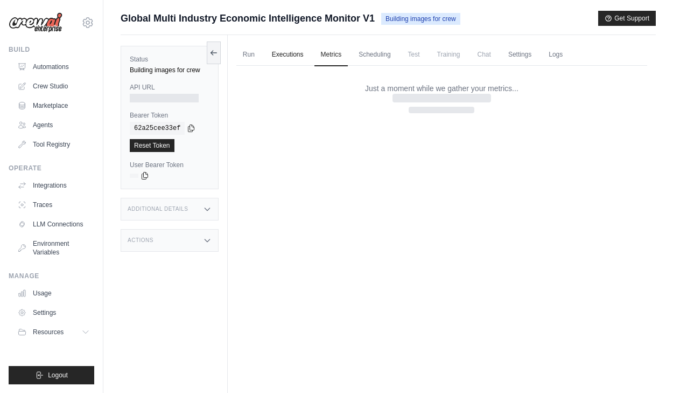
click at [292, 57] on link "Executions" at bounding box center [287, 55] width 45 height 23
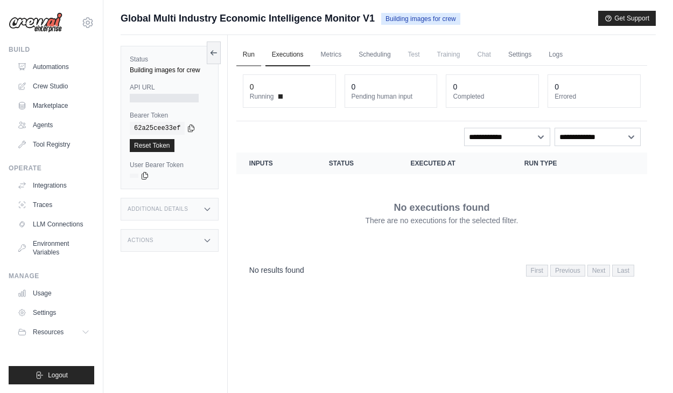
click at [252, 57] on link "Run" at bounding box center [248, 55] width 25 height 23
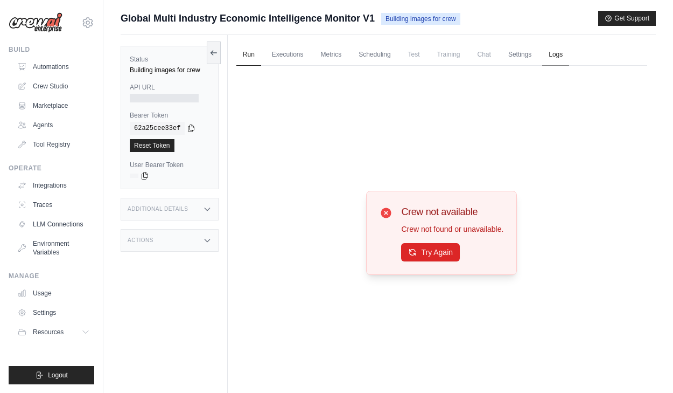
click at [559, 62] on link "Logs" at bounding box center [555, 55] width 27 height 23
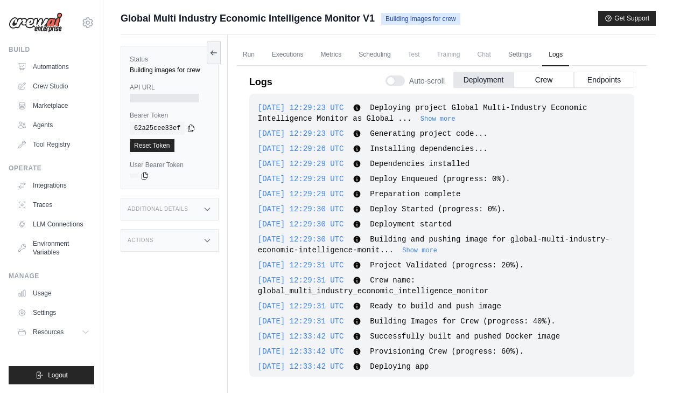
scroll to position [8, 0]
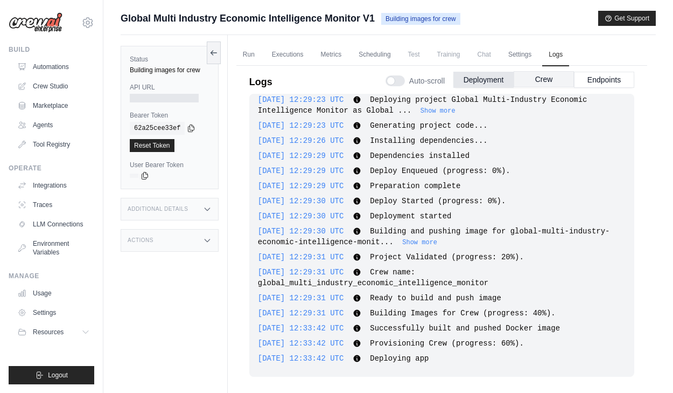
click at [546, 81] on button "Crew" at bounding box center [544, 79] width 60 height 16
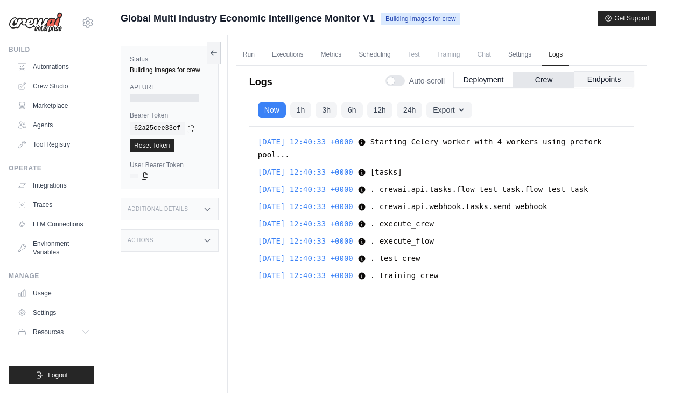
click at [626, 81] on button "Endpoints" at bounding box center [604, 79] width 60 height 16
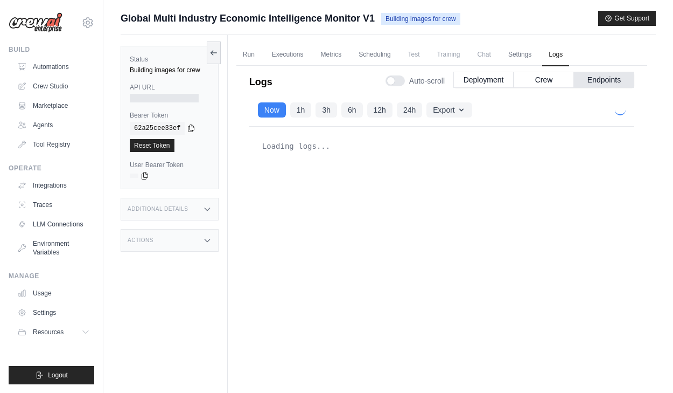
scroll to position [1435, 0]
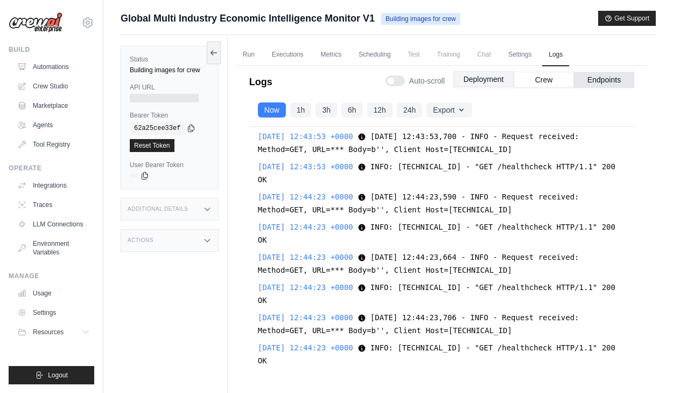
click at [495, 83] on button "Deployment" at bounding box center [483, 79] width 60 height 16
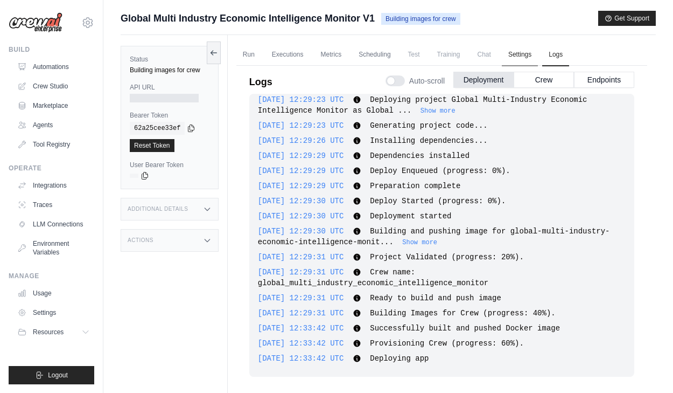
click at [524, 47] on link "Settings" at bounding box center [520, 55] width 36 height 23
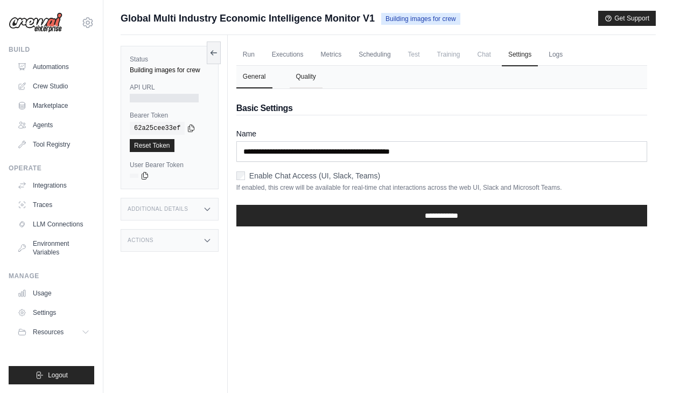
click at [297, 75] on button "Quality" at bounding box center [306, 77] width 33 height 23
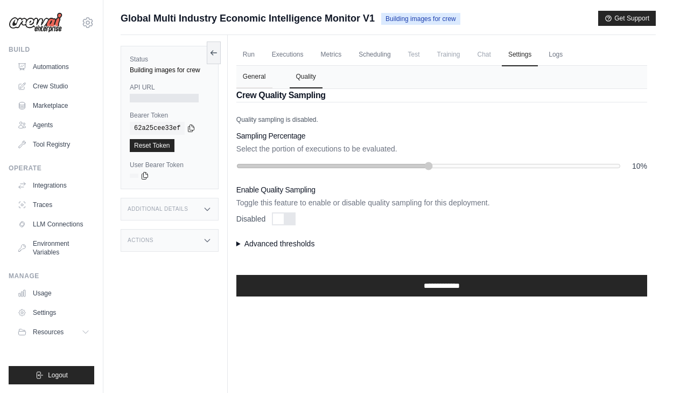
click at [260, 81] on button "General" at bounding box center [254, 77] width 36 height 23
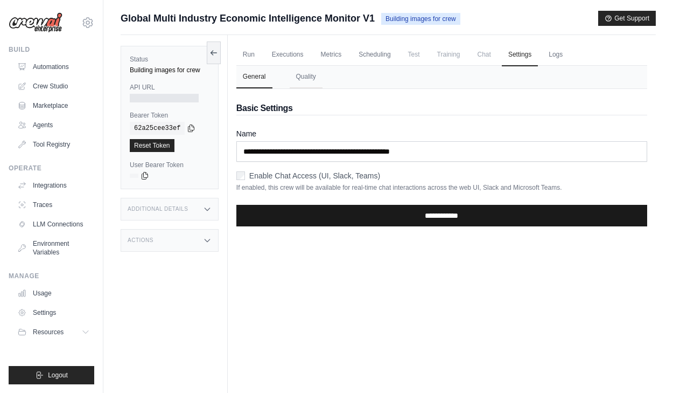
click at [361, 218] on input "**********" at bounding box center [441, 216] width 411 height 22
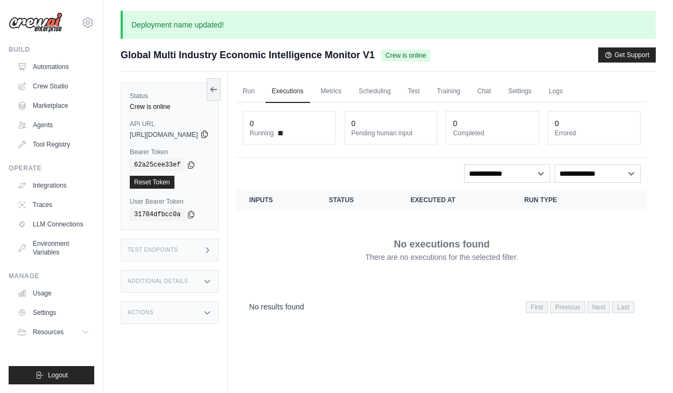
click at [209, 131] on icon at bounding box center [204, 134] width 9 height 9
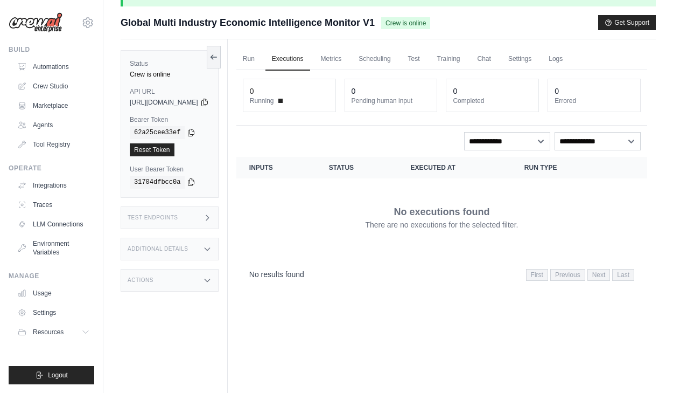
scroll to position [37, 0]
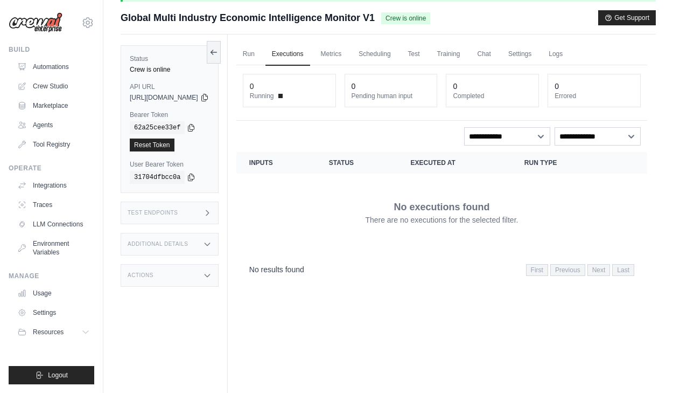
click at [329, 87] on div "0" at bounding box center [289, 86] width 79 height 11
click at [599, 133] on select "**********" at bounding box center [598, 136] width 86 height 18
select select "*******"
click at [580, 138] on select "**********" at bounding box center [598, 136] width 86 height 18
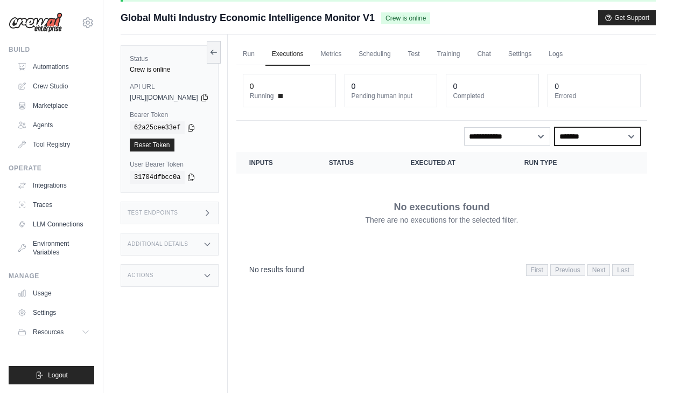
select select
click at [261, 53] on link "Run" at bounding box center [248, 54] width 25 height 23
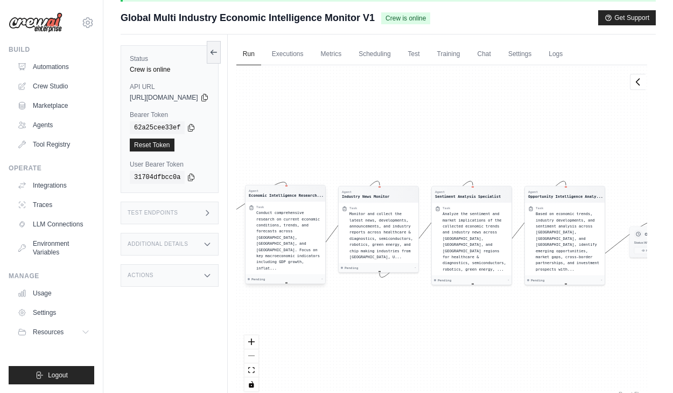
click at [265, 277] on span "Pending" at bounding box center [257, 279] width 13 height 4
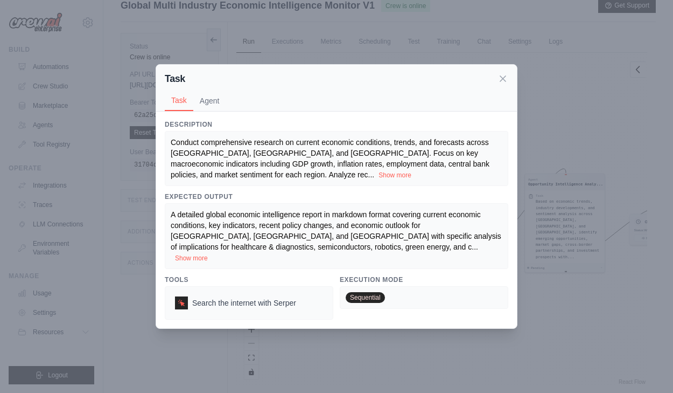
scroll to position [62, 0]
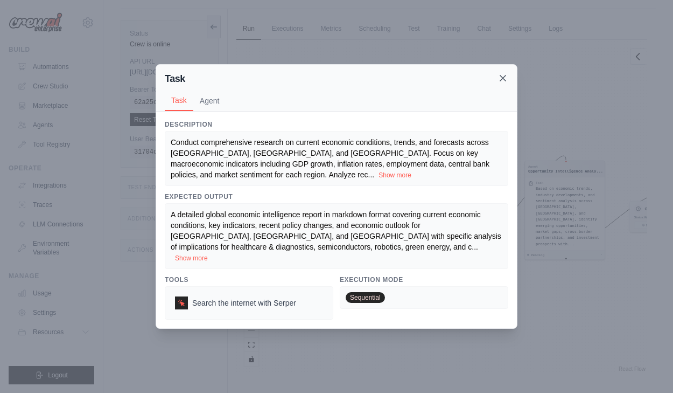
click at [502, 81] on icon at bounding box center [502, 77] width 5 height 5
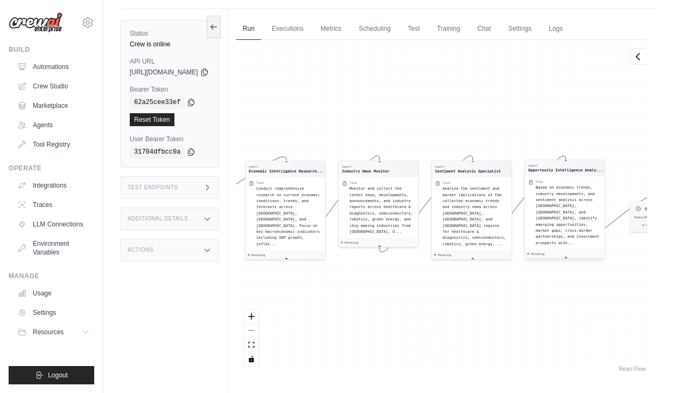
click at [544, 251] on span "Pending" at bounding box center [537, 253] width 13 height 4
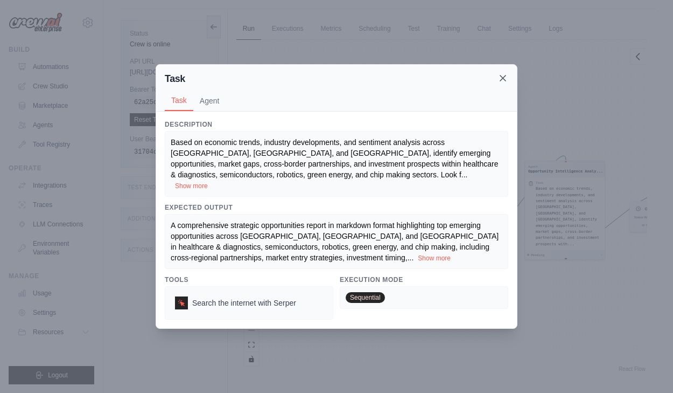
click at [506, 80] on icon at bounding box center [503, 78] width 11 height 11
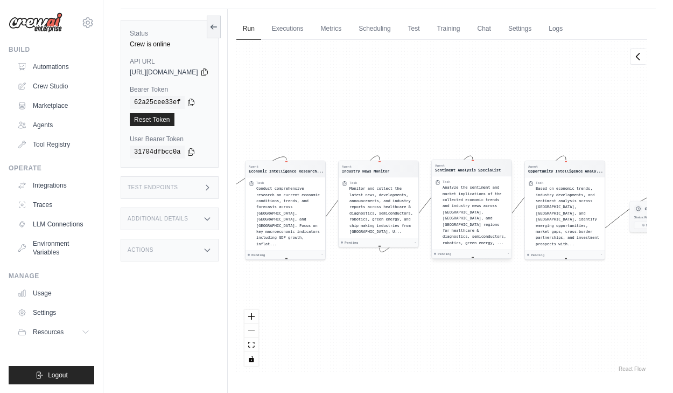
click at [506, 213] on span "Analyze the sentiment and market implications of the collected economic trends …" at bounding box center [475, 214] width 64 height 59
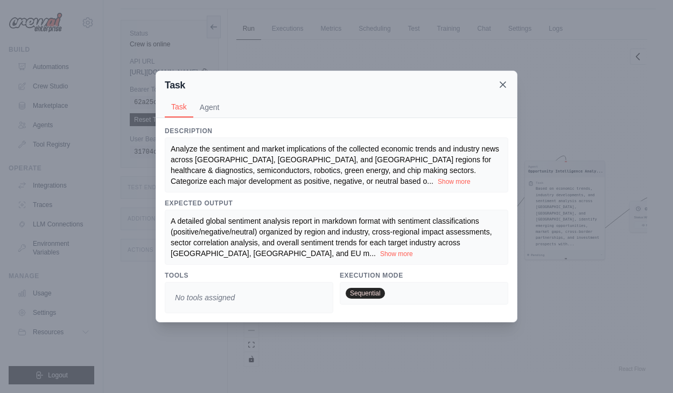
click at [502, 83] on icon at bounding box center [503, 84] width 11 height 11
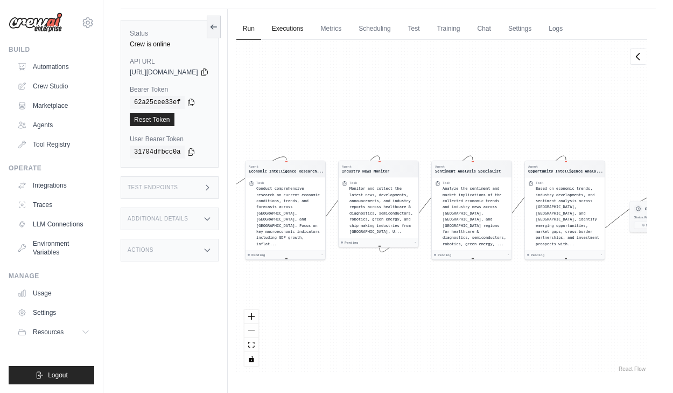
click at [310, 37] on link "Executions" at bounding box center [287, 29] width 45 height 23
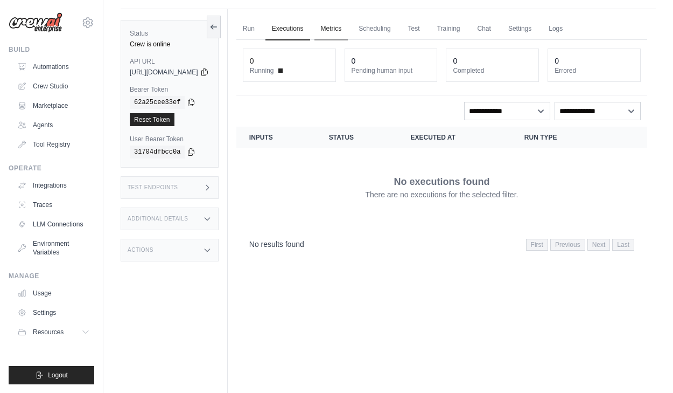
click at [348, 31] on link "Metrics" at bounding box center [331, 29] width 34 height 23
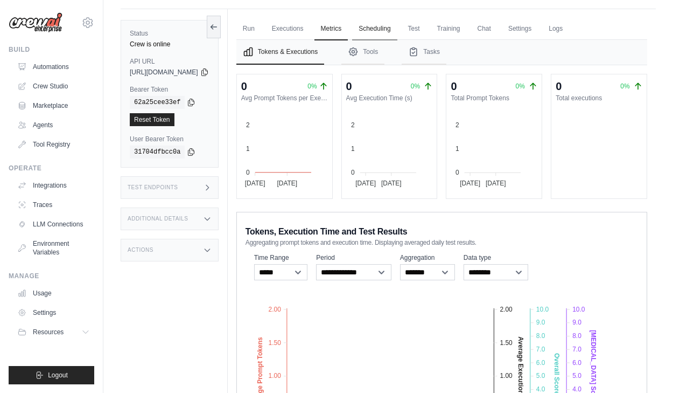
click at [396, 31] on link "Scheduling" at bounding box center [374, 29] width 45 height 23
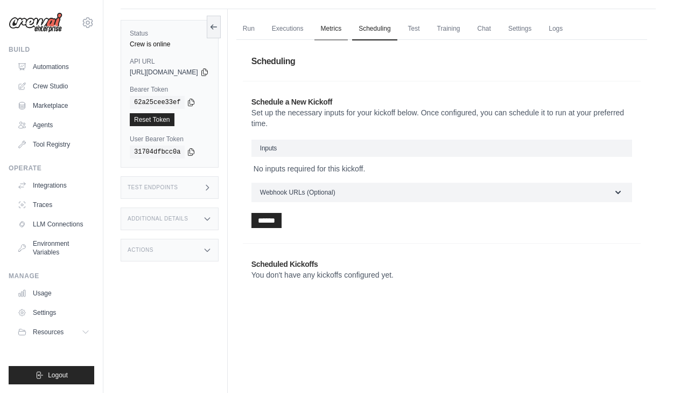
click at [348, 29] on link "Metrics" at bounding box center [331, 29] width 34 height 23
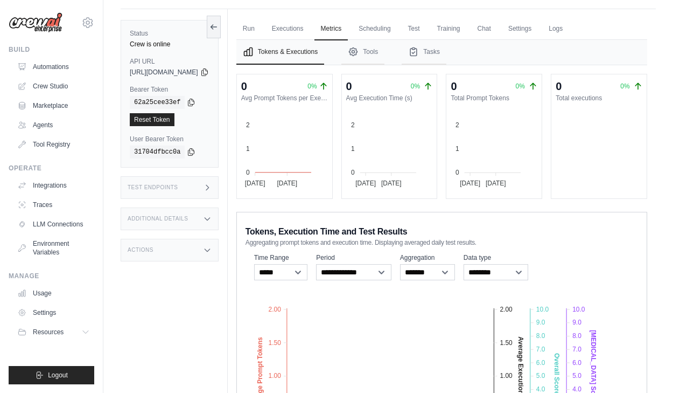
click at [193, 184] on div "Test Endpoints" at bounding box center [170, 187] width 98 height 23
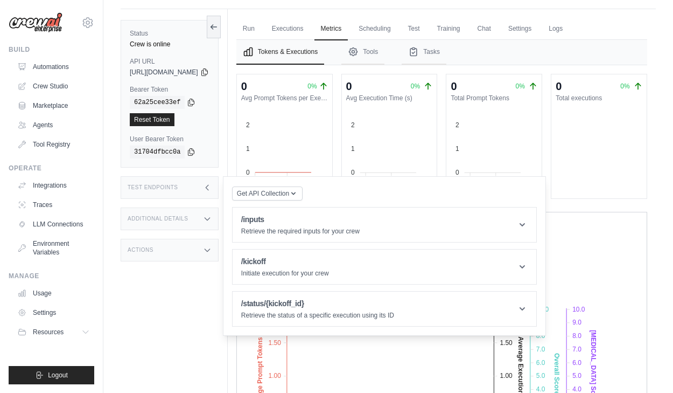
click at [193, 184] on div "Test Endpoints" at bounding box center [170, 187] width 98 height 23
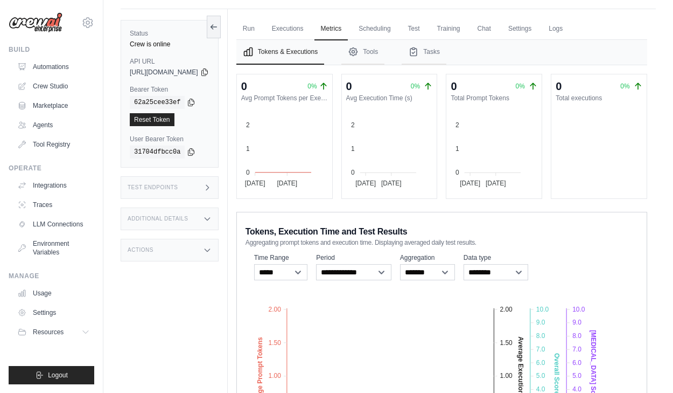
click at [180, 265] on div "Status Crew is online API URL copied https://global-multi-industry-economic-int…" at bounding box center [174, 205] width 107 height 393
click at [180, 254] on div "Actions" at bounding box center [170, 250] width 98 height 23
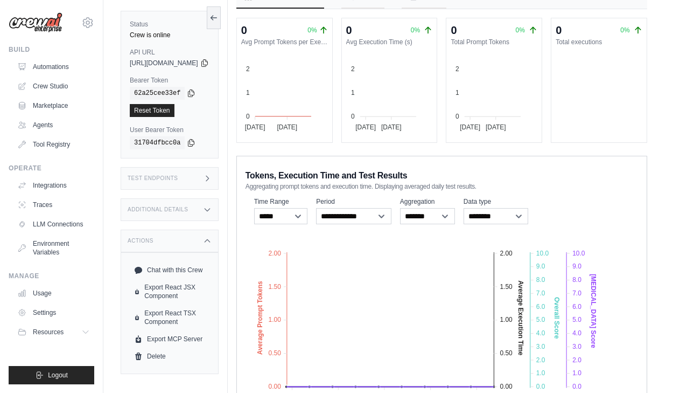
scroll to position [120, 0]
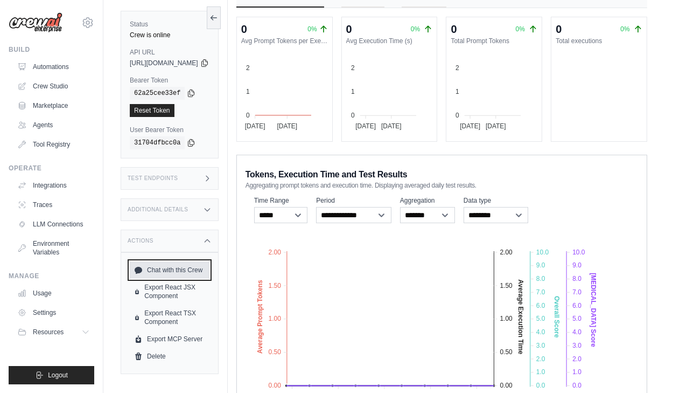
click at [180, 268] on link "Chat with this Crew" at bounding box center [170, 269] width 80 height 17
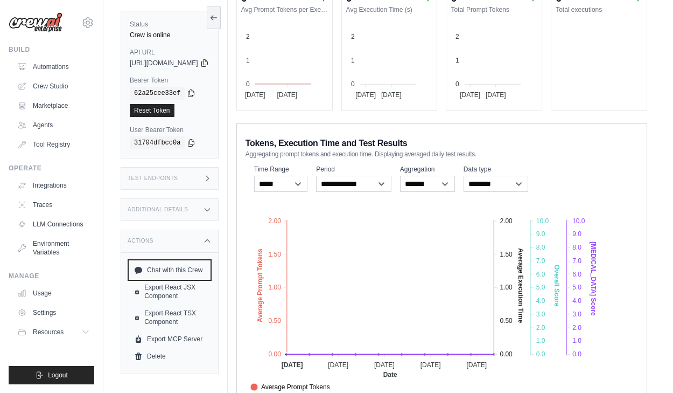
scroll to position [152, 0]
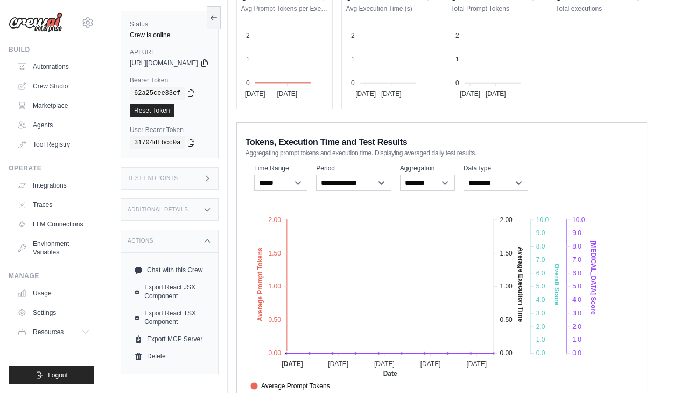
drag, startPoint x: 257, startPoint y: 368, endPoint x: 258, endPoint y: 331, distance: 36.6
click at [258, 331] on div "Run Executions Metrics Scheduling Test Training Chat Settings Logs 1 Running 0 …" at bounding box center [442, 169] width 428 height 498
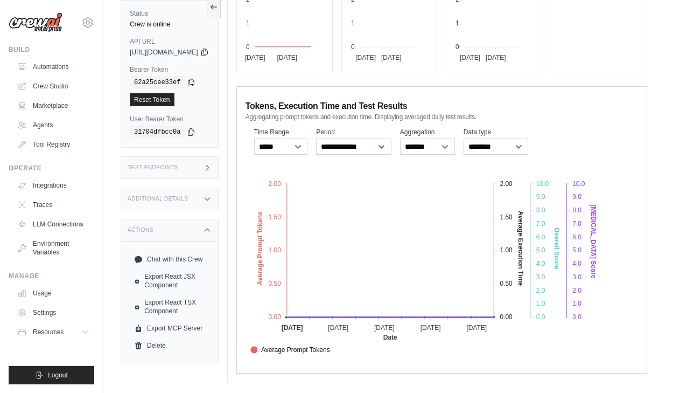
scroll to position [0, 0]
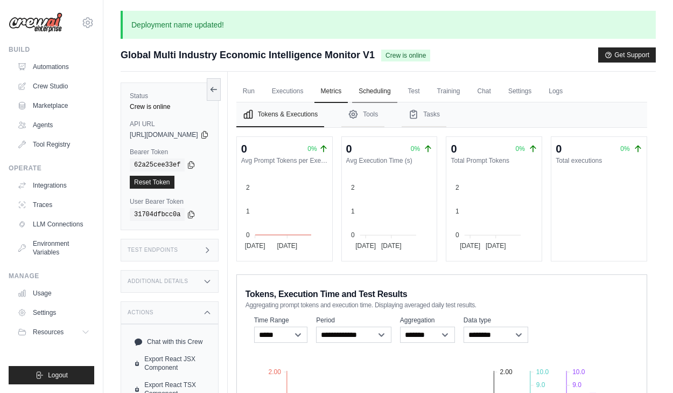
click at [397, 93] on link "Scheduling" at bounding box center [374, 91] width 45 height 23
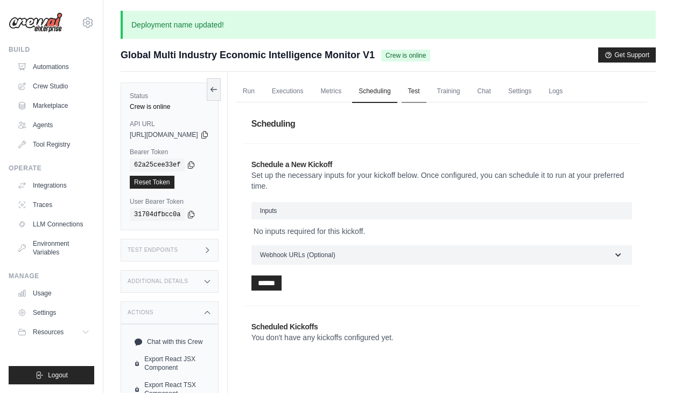
click at [426, 96] on link "Test" at bounding box center [414, 91] width 25 height 23
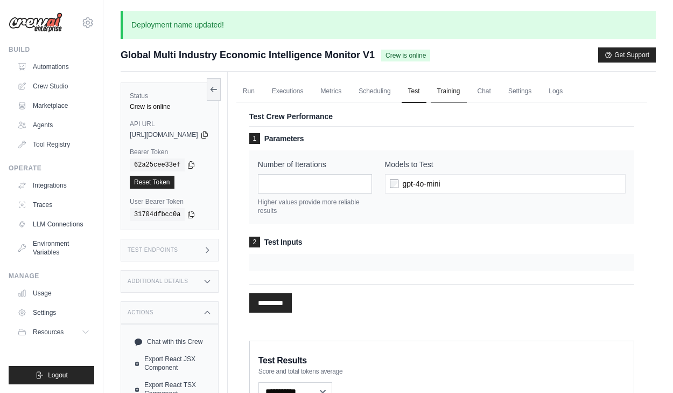
click at [467, 92] on link "Training" at bounding box center [449, 91] width 36 height 23
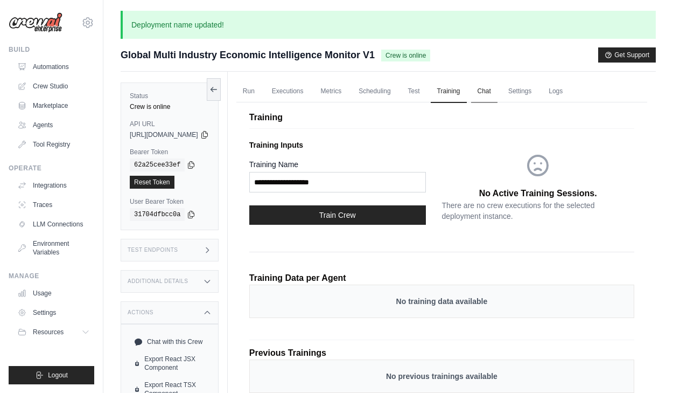
click at [498, 92] on link "Chat" at bounding box center [484, 91] width 26 height 23
click at [498, 94] on link "Chat" at bounding box center [484, 91] width 26 height 23
click at [538, 90] on link "Settings" at bounding box center [520, 91] width 36 height 23
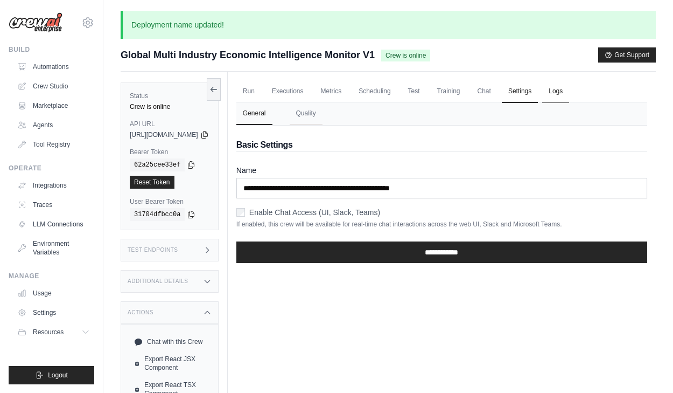
click at [569, 96] on link "Logs" at bounding box center [555, 91] width 27 height 23
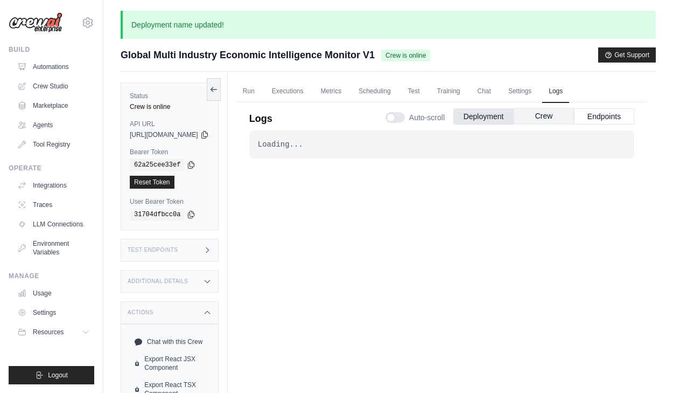
click at [539, 122] on button "Crew" at bounding box center [544, 116] width 60 height 16
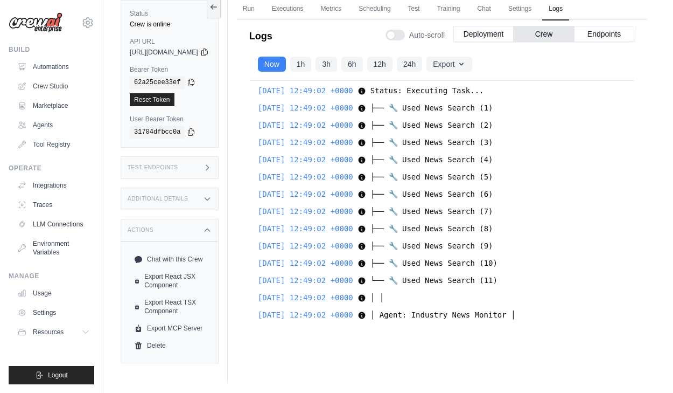
scroll to position [41431, 0]
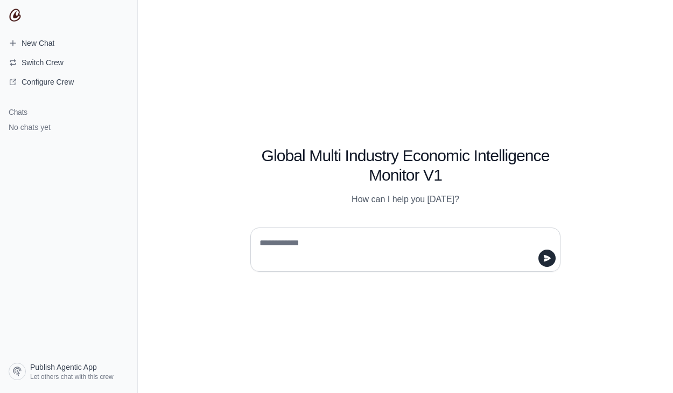
click at [314, 256] on textarea at bounding box center [402, 249] width 290 height 30
type textarea "**********"
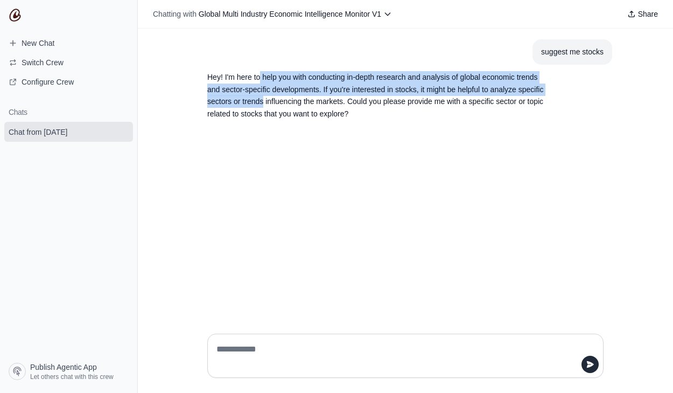
drag, startPoint x: 261, startPoint y: 79, endPoint x: 262, endPoint y: 97, distance: 18.3
click at [262, 97] on p "Hey! I'm here to help you with conducting in-depth research and analysis of glo…" at bounding box center [379, 95] width 345 height 49
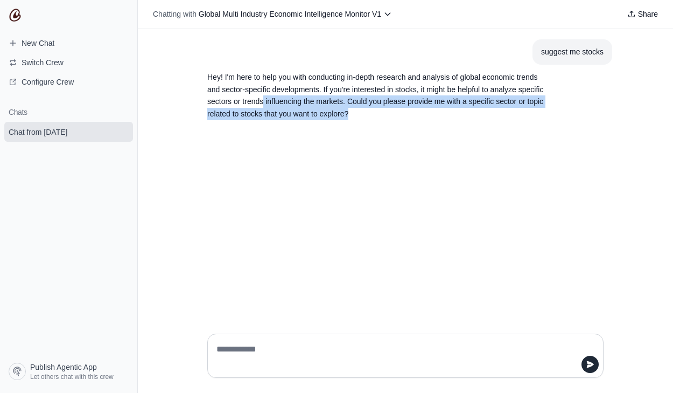
drag, startPoint x: 262, startPoint y: 97, endPoint x: 279, endPoint y: 122, distance: 30.2
click at [279, 122] on section "Hey! I'm here to help you with conducting in-depth research and analysis of glo…" at bounding box center [380, 96] width 362 height 62
drag, startPoint x: 279, startPoint y: 122, endPoint x: 262, endPoint y: 97, distance: 29.4
click at [262, 97] on section "Hey! I'm here to help you with conducting in-depth research and analysis of glo…" at bounding box center [380, 96] width 362 height 62
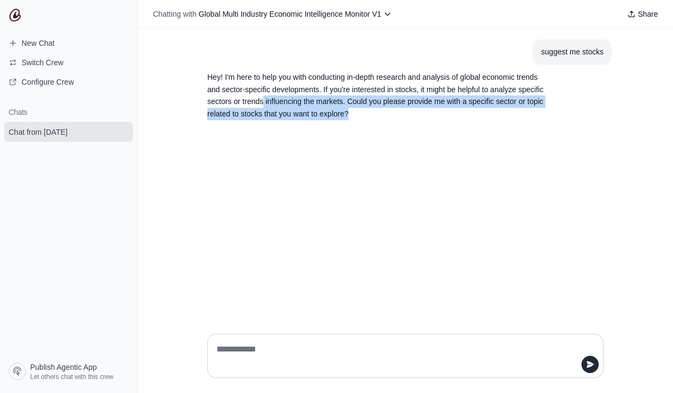
click at [262, 97] on p "Hey! I'm here to help you with conducting in-depth research and analysis of glo…" at bounding box center [379, 95] width 345 height 49
drag, startPoint x: 262, startPoint y: 97, endPoint x: 277, endPoint y: 113, distance: 20.9
click at [277, 113] on p "Hey! I'm here to help you with conducting in-depth research and analysis of glo…" at bounding box center [379, 95] width 345 height 49
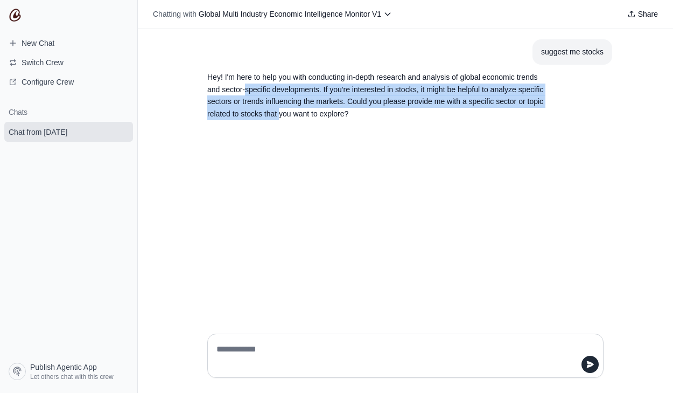
drag, startPoint x: 277, startPoint y: 113, endPoint x: 265, endPoint y: 95, distance: 20.6
click at [265, 95] on p "Hey! I'm here to help you with conducting in-depth research and analysis of glo…" at bounding box center [379, 95] width 345 height 49
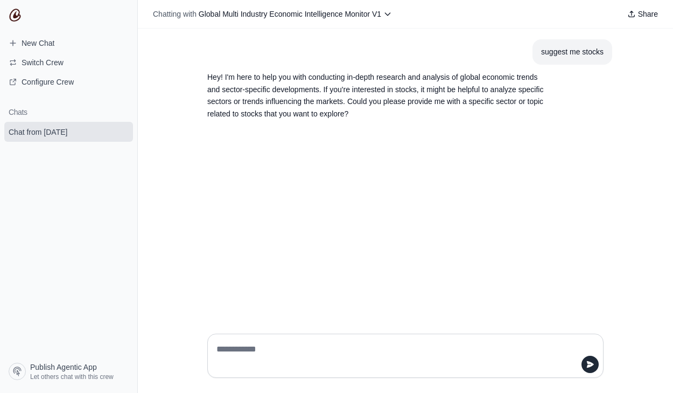
click at [270, 342] on textarea at bounding box center [402, 355] width 376 height 30
type textarea "*"
type textarea "**********"
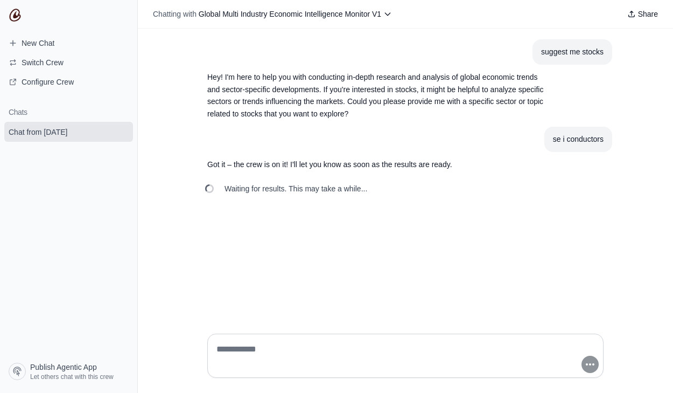
drag, startPoint x: 254, startPoint y: 166, endPoint x: 278, endPoint y: 225, distance: 63.0
click at [278, 225] on div "suggest me stocks Hey! I'm here to help you with conducting in-depth research a…" at bounding box center [405, 177] width 535 height 296
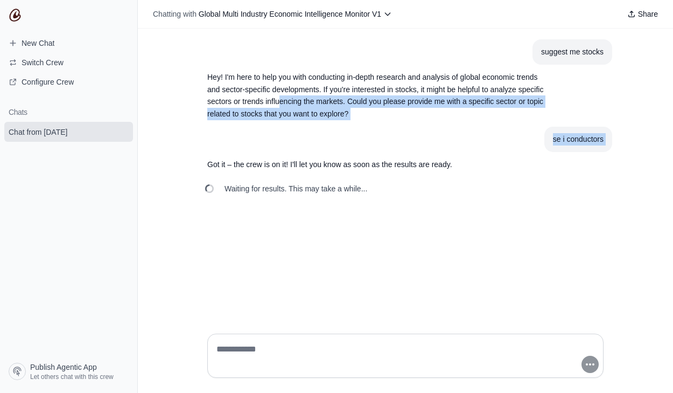
drag, startPoint x: 279, startPoint y: 106, endPoint x: 303, endPoint y: 154, distance: 53.9
click at [303, 155] on div "suggest me stocks Hey! I'm here to help you with conducting in-depth research a…" at bounding box center [406, 119] width 414 height 161
click at [303, 154] on section "Got it – the crew is on it! I'll let you know as soon as the results are ready." at bounding box center [380, 164] width 362 height 25
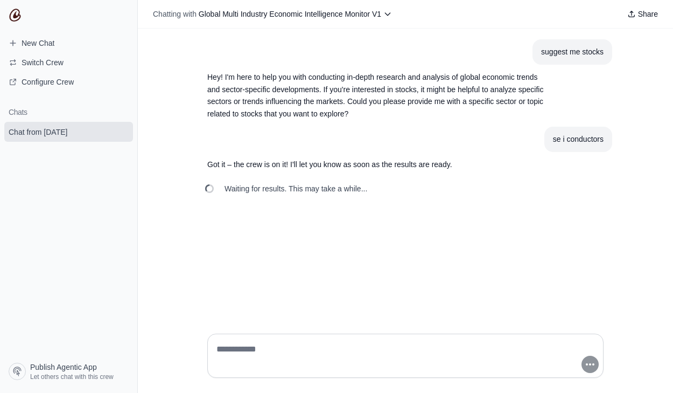
click at [443, 365] on textarea at bounding box center [402, 355] width 376 height 30
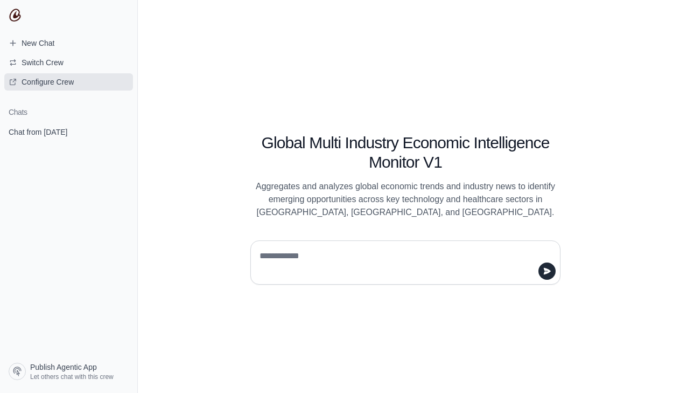
click at [40, 79] on span "Configure Crew" at bounding box center [48, 81] width 52 height 11
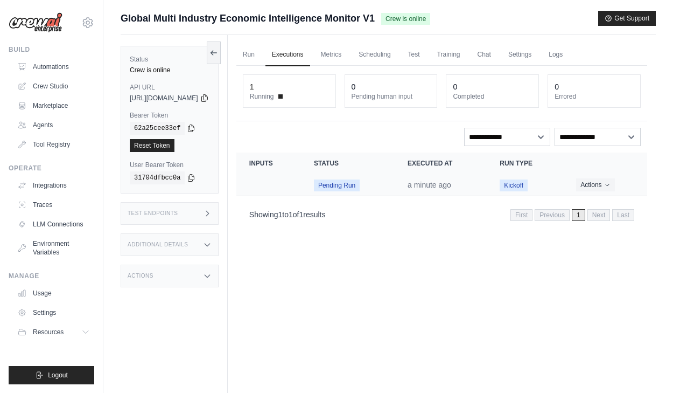
click at [355, 187] on span "Pending Run" at bounding box center [337, 185] width 46 height 12
click at [451, 188] on time "a minute ago" at bounding box center [430, 184] width 44 height 9
click at [293, 82] on div "1" at bounding box center [289, 86] width 79 height 11
click at [261, 59] on link "Run" at bounding box center [248, 55] width 25 height 23
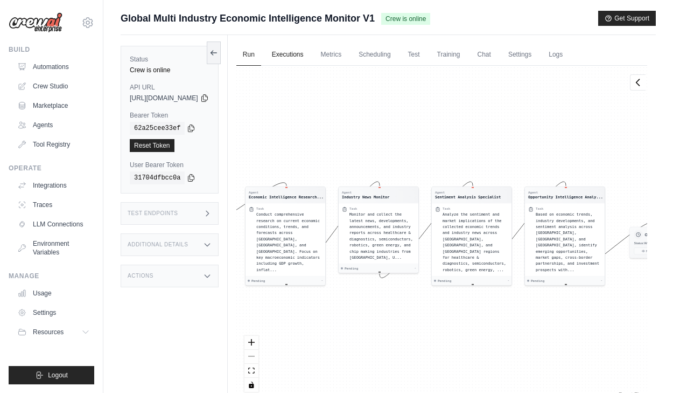
click at [310, 59] on link "Executions" at bounding box center [287, 55] width 45 height 23
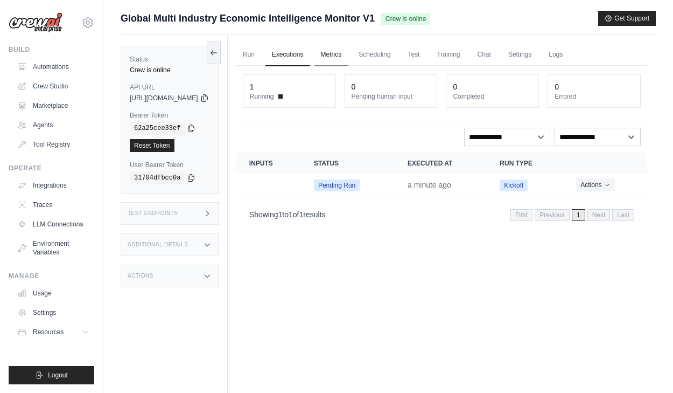
click at [348, 55] on link "Metrics" at bounding box center [331, 55] width 34 height 23
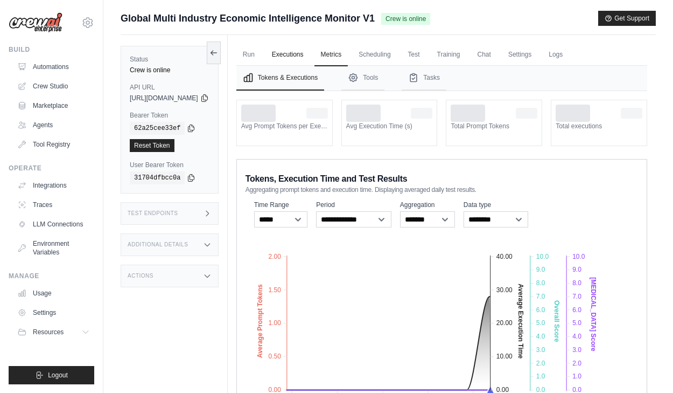
click at [310, 55] on link "Executions" at bounding box center [287, 55] width 45 height 23
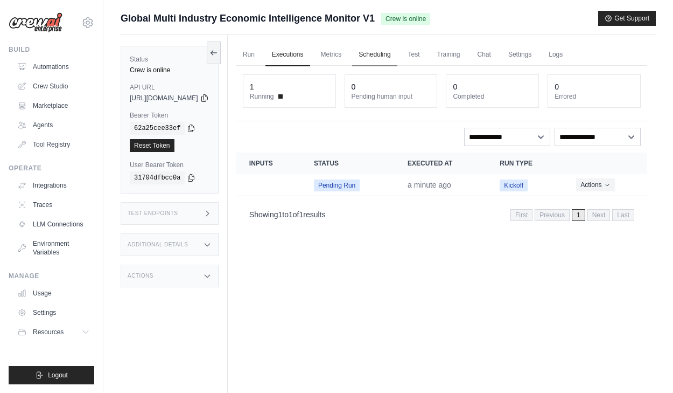
click at [395, 46] on link "Scheduling" at bounding box center [374, 55] width 45 height 23
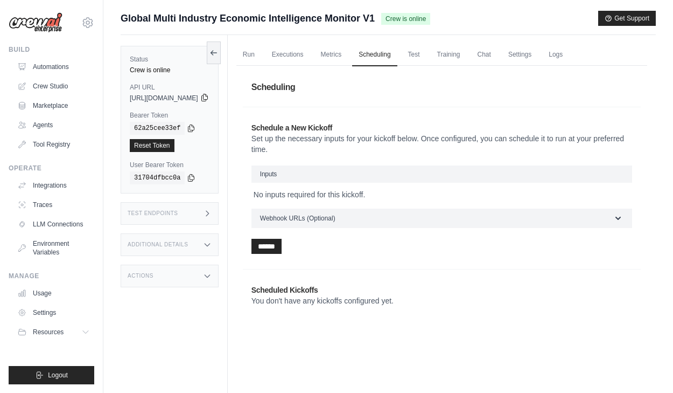
click at [209, 99] on icon at bounding box center [204, 97] width 9 height 9
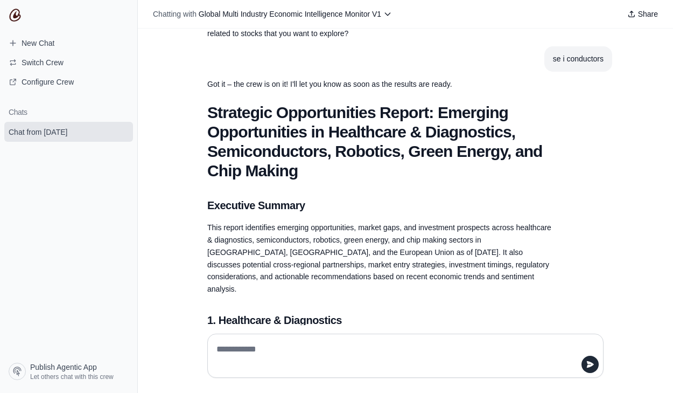
scroll to position [43, 0]
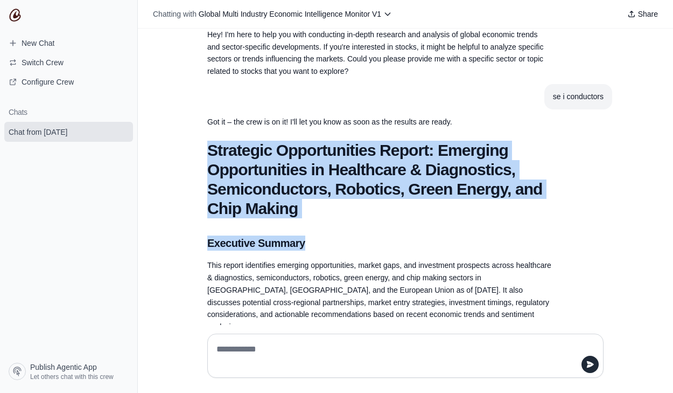
drag, startPoint x: 297, startPoint y: 137, endPoint x: 325, endPoint y: 242, distance: 108.1
click at [325, 242] on h2 "Executive Summary" at bounding box center [379, 242] width 345 height 15
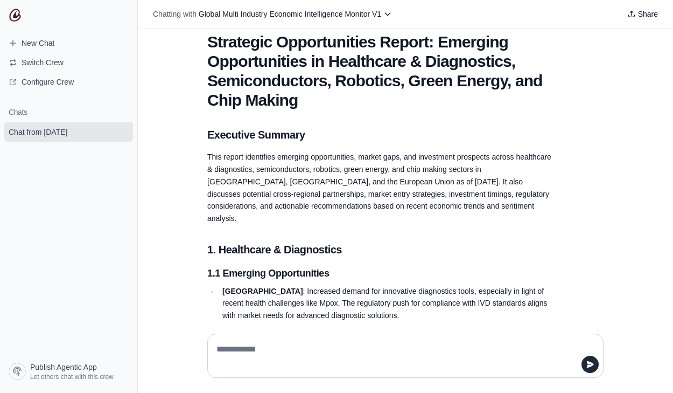
scroll to position [152, 0]
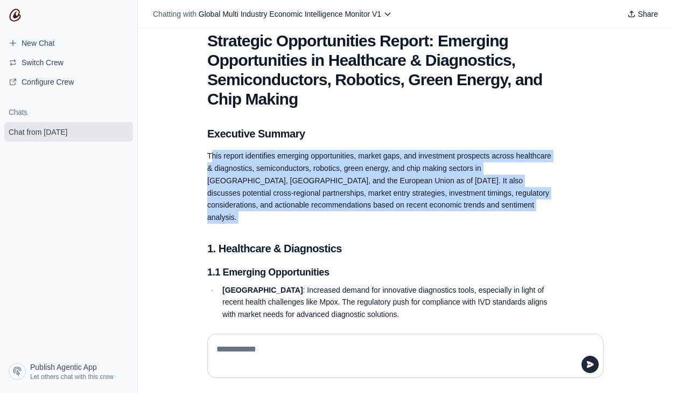
drag, startPoint x: 213, startPoint y: 153, endPoint x: 269, endPoint y: 229, distance: 94.3
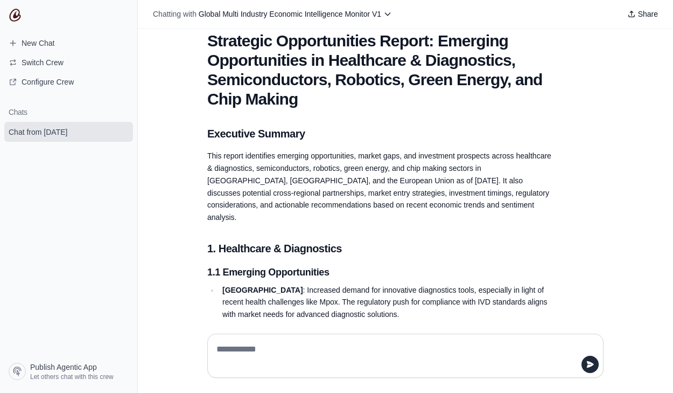
click at [269, 241] on h2 "1. Healthcare & Diagnostics" at bounding box center [379, 248] width 345 height 15
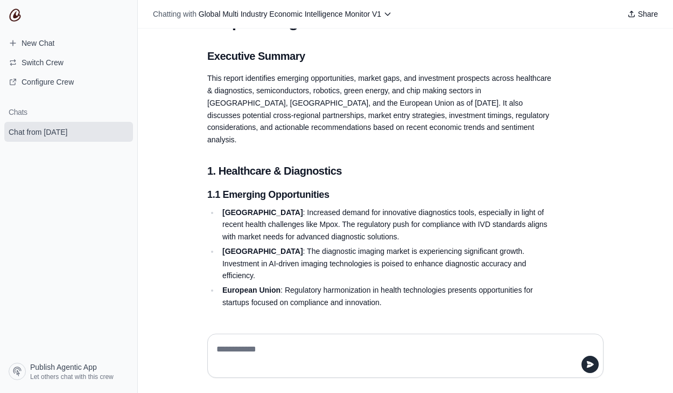
scroll to position [331, 0]
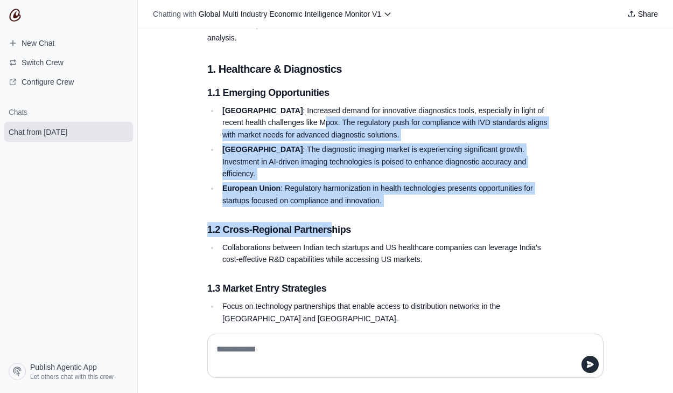
drag, startPoint x: 279, startPoint y: 106, endPoint x: 334, endPoint y: 202, distance: 110.7
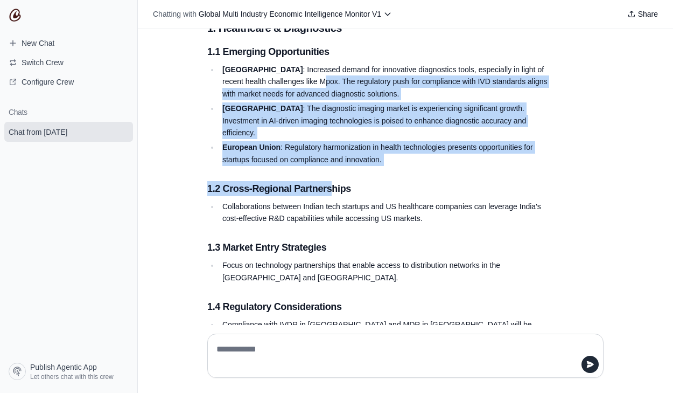
scroll to position [373, 0]
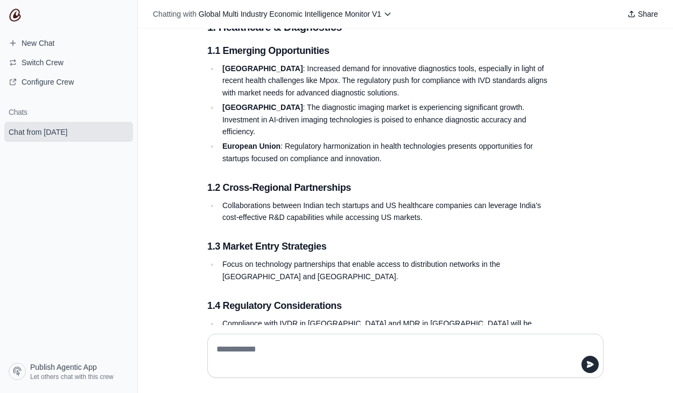
drag, startPoint x: 272, startPoint y: 68, endPoint x: 314, endPoint y: 143, distance: 85.8
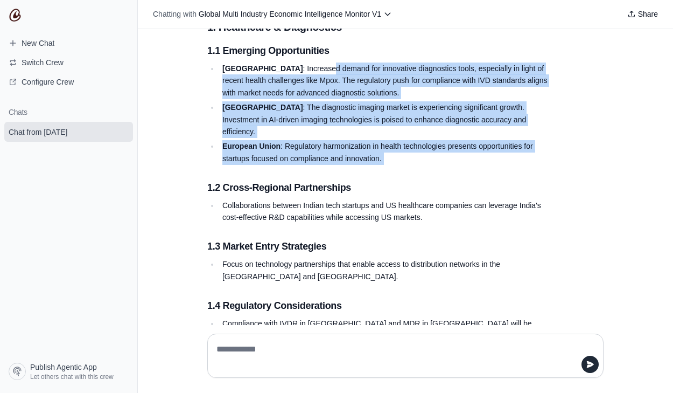
drag, startPoint x: 271, startPoint y: 61, endPoint x: 274, endPoint y: 160, distance: 99.1
click at [274, 180] on h3 "1.2 Cross-Regional Partnerships" at bounding box center [379, 187] width 345 height 15
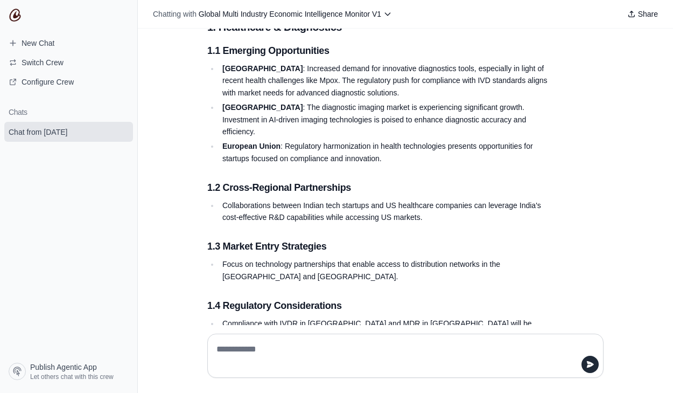
scroll to position [393, 0]
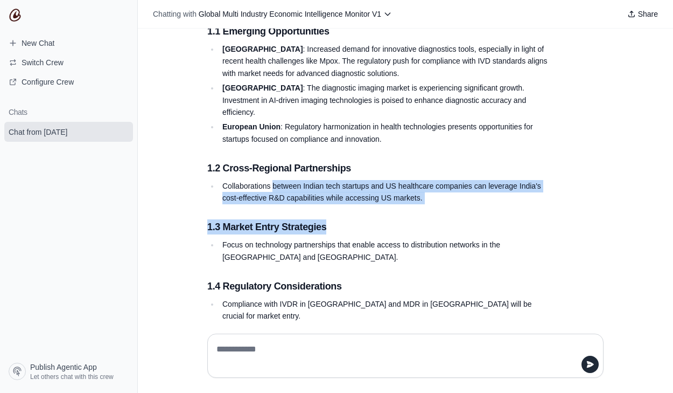
drag, startPoint x: 274, startPoint y: 160, endPoint x: 340, endPoint y: 206, distance: 80.1
click at [340, 219] on h3 "1.3 Market Entry Strategies" at bounding box center [379, 226] width 345 height 15
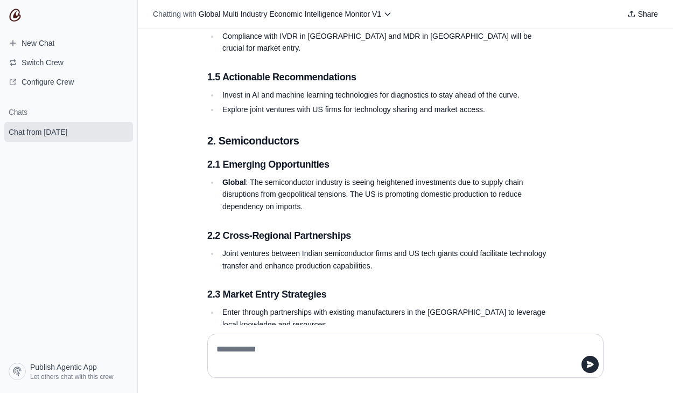
scroll to position [667, 0]
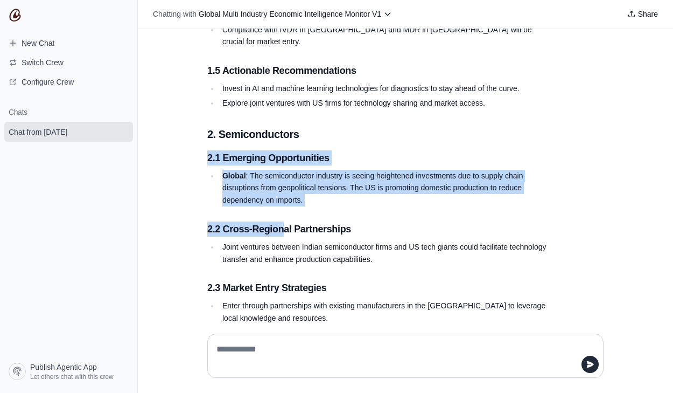
drag, startPoint x: 281, startPoint y: 97, endPoint x: 286, endPoint y: 184, distance: 86.9
click at [286, 221] on h3 "2.2 Cross-Regional Partnerships" at bounding box center [379, 228] width 345 height 15
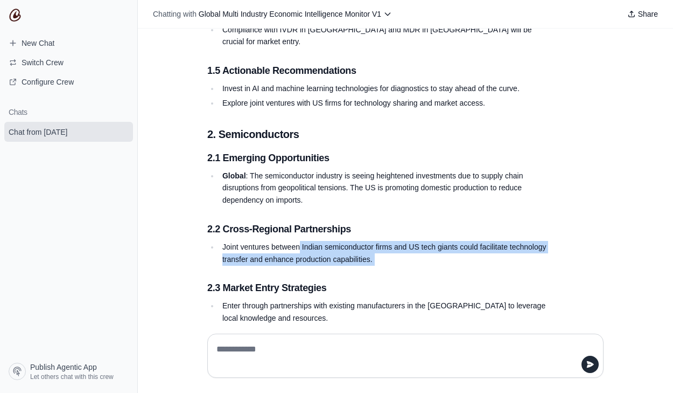
drag, startPoint x: 303, startPoint y: 218, endPoint x: 290, endPoint y: 166, distance: 53.7
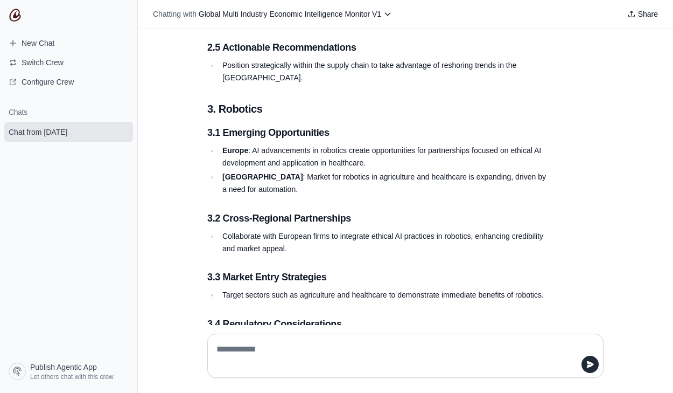
scroll to position [1073, 0]
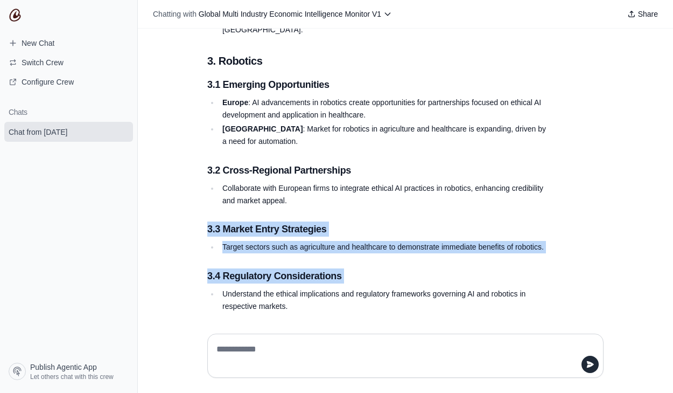
drag, startPoint x: 290, startPoint y: 155, endPoint x: 309, endPoint y: 223, distance: 70.3
click at [309, 223] on div "Strategic Opportunities Report: Emerging Opportunities in Healthcare & Diagnost…" at bounding box center [379, 119] width 345 height 2018
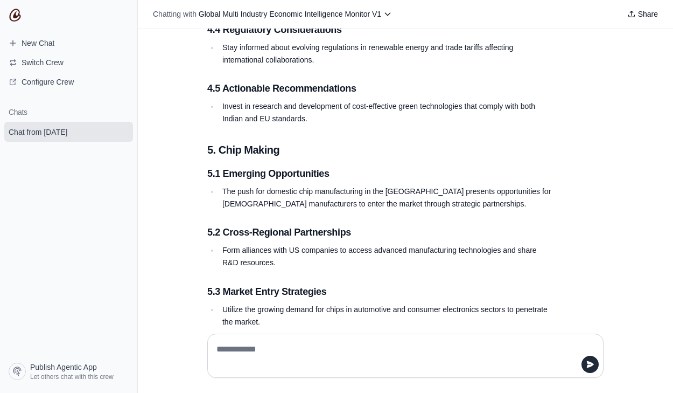
scroll to position [1670, 0]
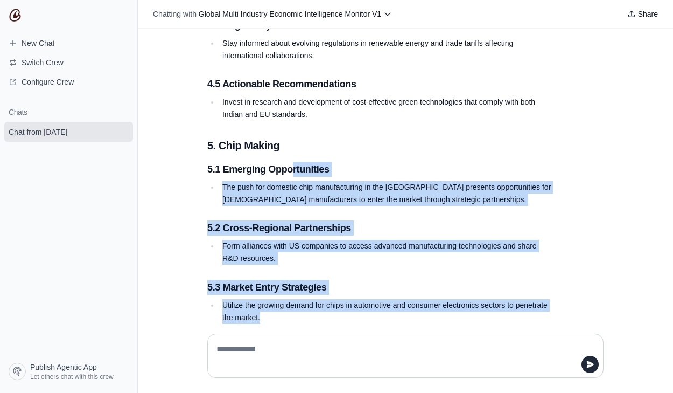
drag, startPoint x: 293, startPoint y: 108, endPoint x: 261, endPoint y: 254, distance: 148.9
click at [261, 299] on li "Utilize the growing demand for chips in automotive and consumer electronics sec…" at bounding box center [385, 311] width 333 height 25
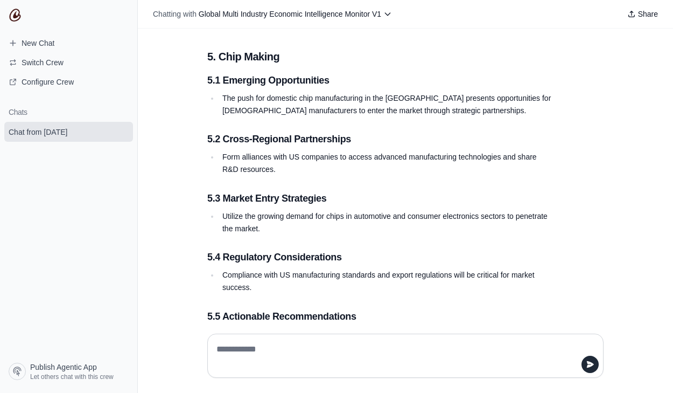
scroll to position [1833, 0]
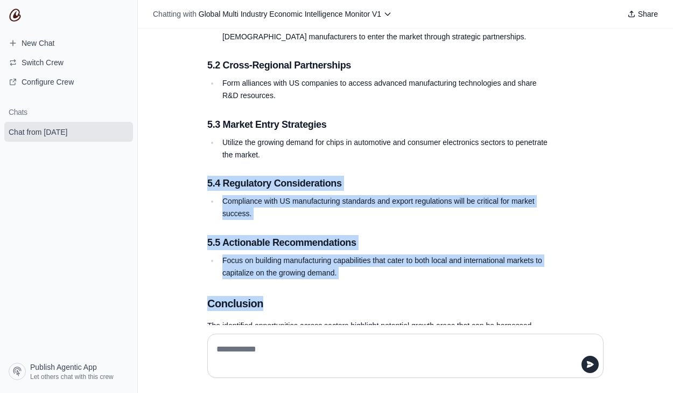
drag, startPoint x: 293, startPoint y: 109, endPoint x: 296, endPoint y: 244, distance: 135.7
click at [296, 296] on h2 "Conclusion" at bounding box center [379, 303] width 345 height 15
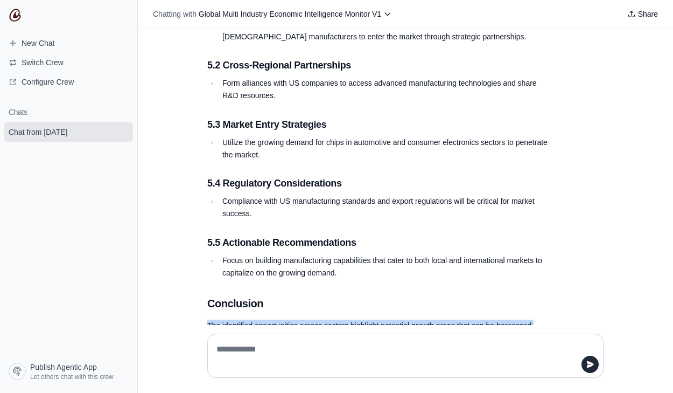
drag, startPoint x: 298, startPoint y: 250, endPoint x: 334, endPoint y: 318, distance: 76.8
click at [334, 318] on div "suggest me stocks Hey! I'm here to help you with conducting in-depth research a…" at bounding box center [405, 177] width 535 height 296
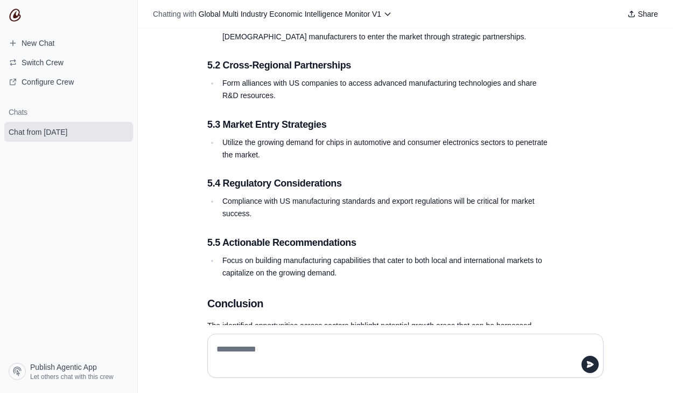
click at [285, 341] on textarea at bounding box center [405, 355] width 382 height 30
type textarea "**********"
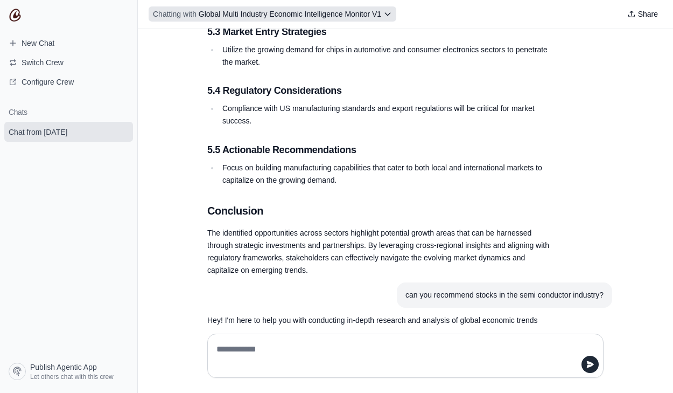
scroll to position [1932, 0]
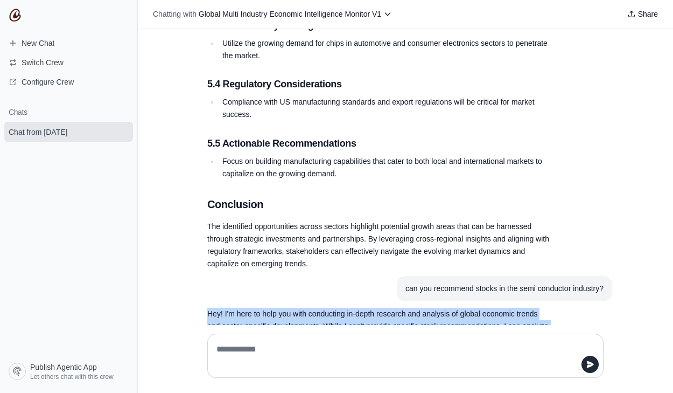
drag, startPoint x: 347, startPoint y: 236, endPoint x: 340, endPoint y: 289, distance: 52.6
click at [340, 307] on p "Hey! I'm here to help you with conducting in-depth research and analysis of glo…" at bounding box center [379, 337] width 345 height 61
drag, startPoint x: 340, startPoint y: 289, endPoint x: 362, endPoint y: 249, distance: 45.3
click at [362, 307] on p "Hey! I'm here to help you with conducting in-depth research and analysis of glo…" at bounding box center [379, 337] width 345 height 61
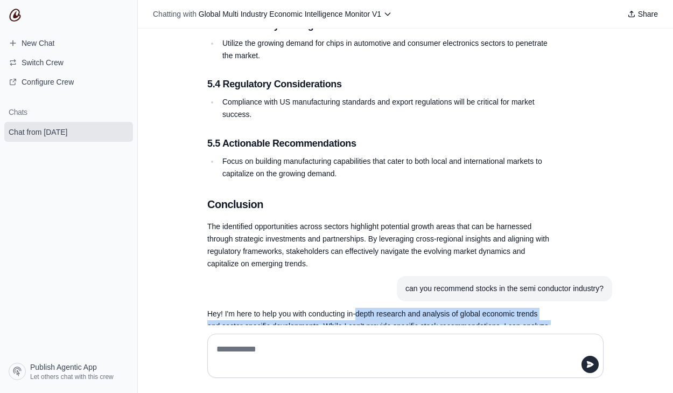
click at [362, 307] on p "Hey! I'm here to help you with conducting in-depth research and analysis of glo…" at bounding box center [379, 337] width 345 height 61
drag, startPoint x: 362, startPoint y: 249, endPoint x: 410, endPoint y: 319, distance: 85.1
click at [409, 318] on div "suggest me stocks Hey! I'm here to help you with conducting in-depth research a…" at bounding box center [405, 177] width 535 height 296
click at [410, 319] on div "suggest me stocks Hey! I'm here to help you with conducting in-depth research a…" at bounding box center [405, 177] width 535 height 296
